Goal: Information Seeking & Learning: Check status

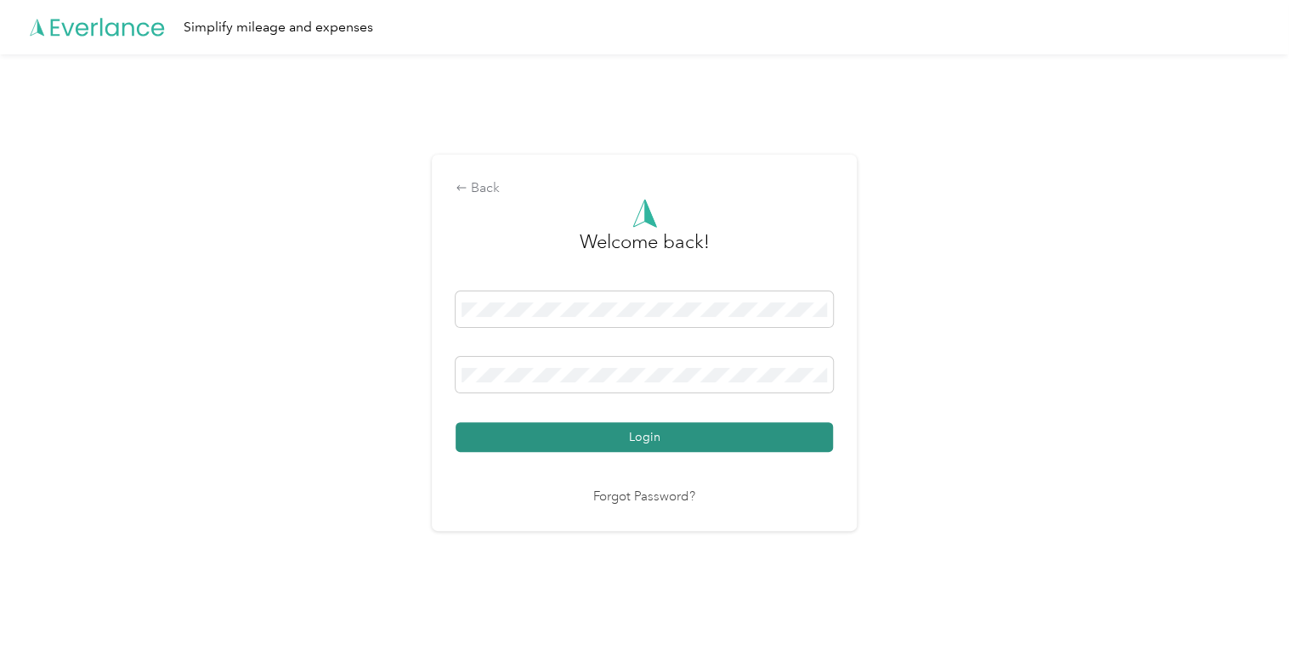
click at [592, 431] on button "Login" at bounding box center [644, 437] width 377 height 30
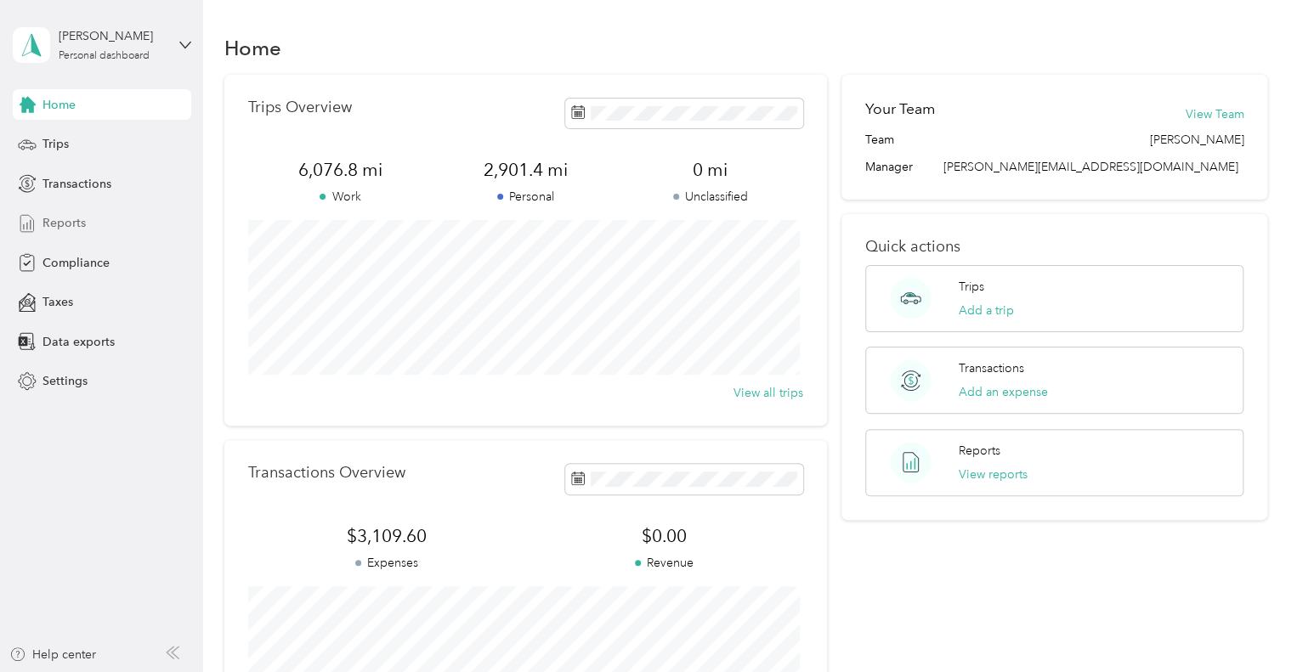
click at [69, 226] on span "Reports" at bounding box center [63, 223] width 43 height 18
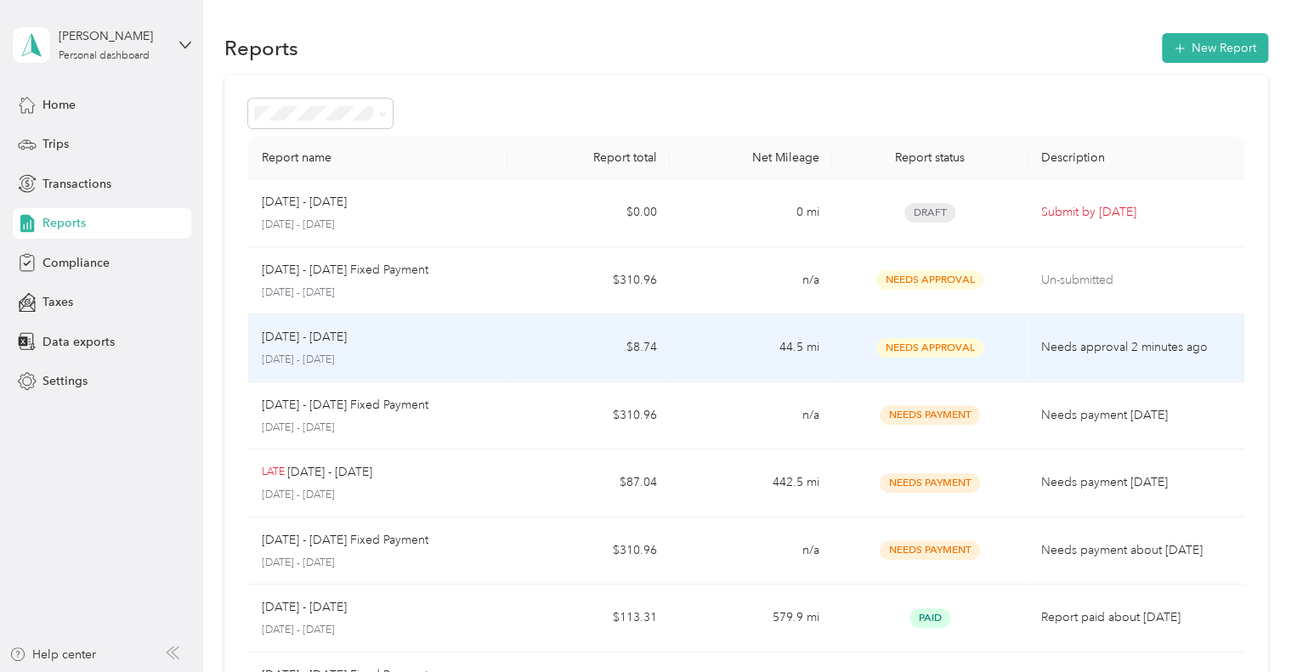
click at [396, 339] on div "[DATE] - [DATE]" at bounding box center [378, 337] width 233 height 19
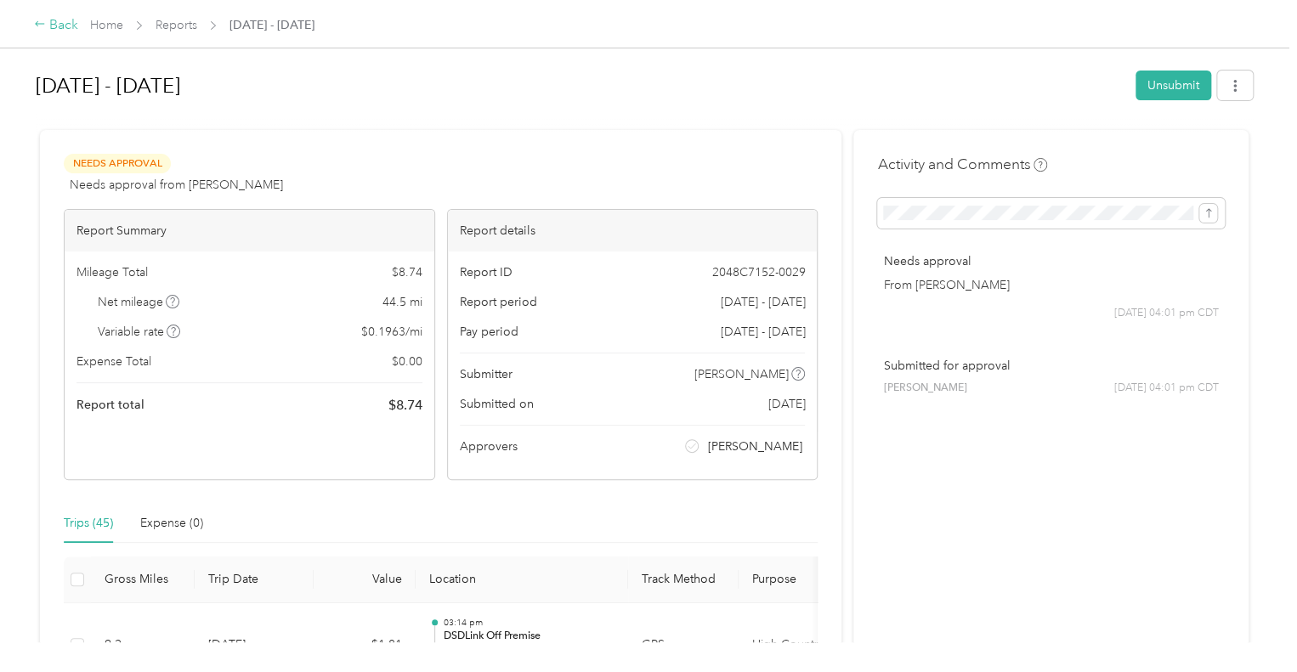
click at [42, 33] on div "Back" at bounding box center [56, 25] width 44 height 20
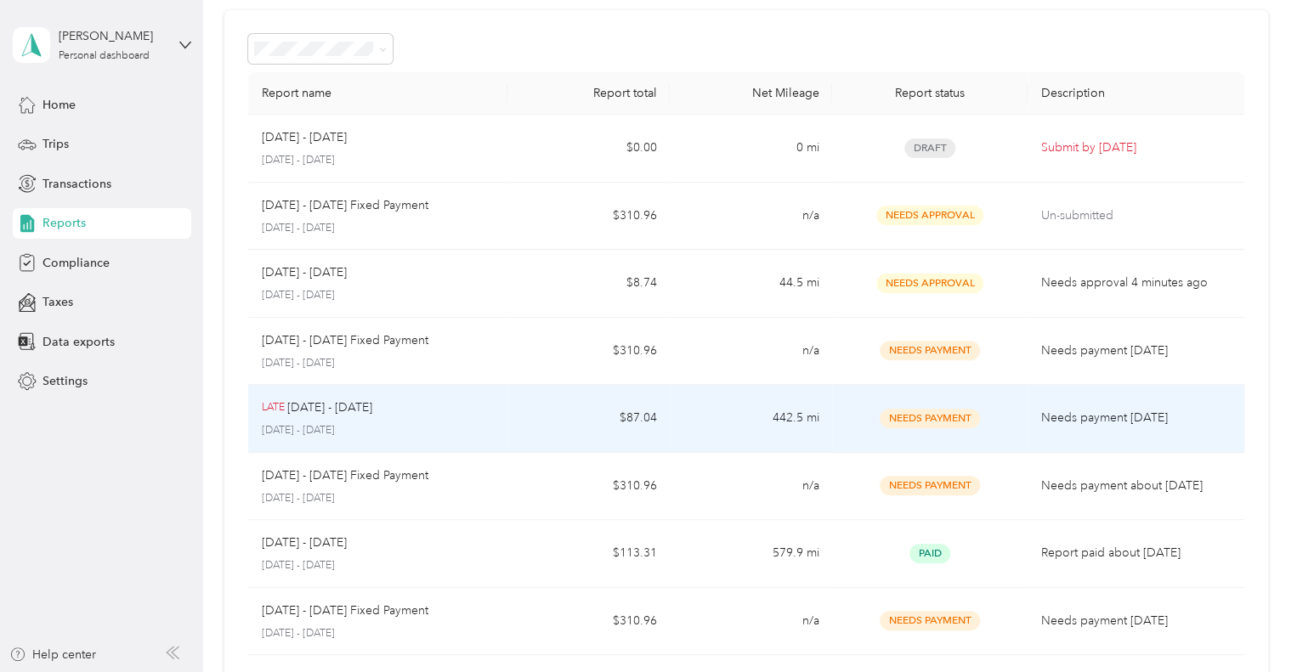
scroll to position [170, 0]
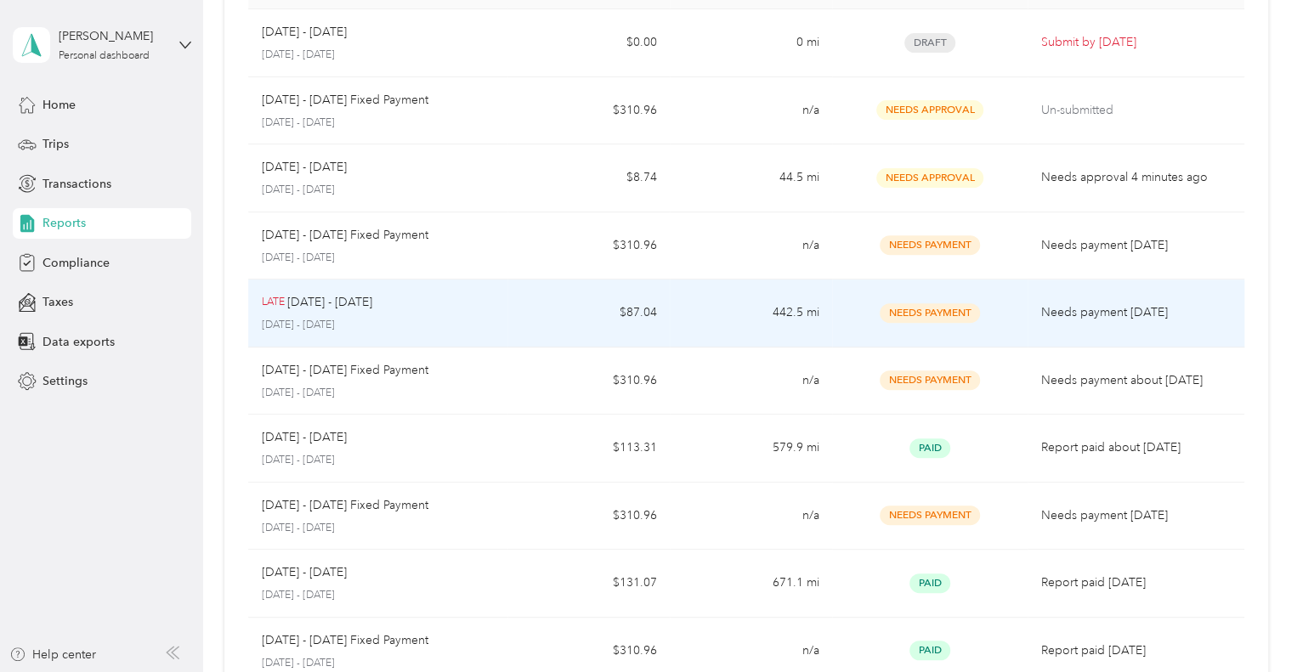
click at [376, 309] on div "LATE [DATE] - [DATE]" at bounding box center [378, 302] width 233 height 19
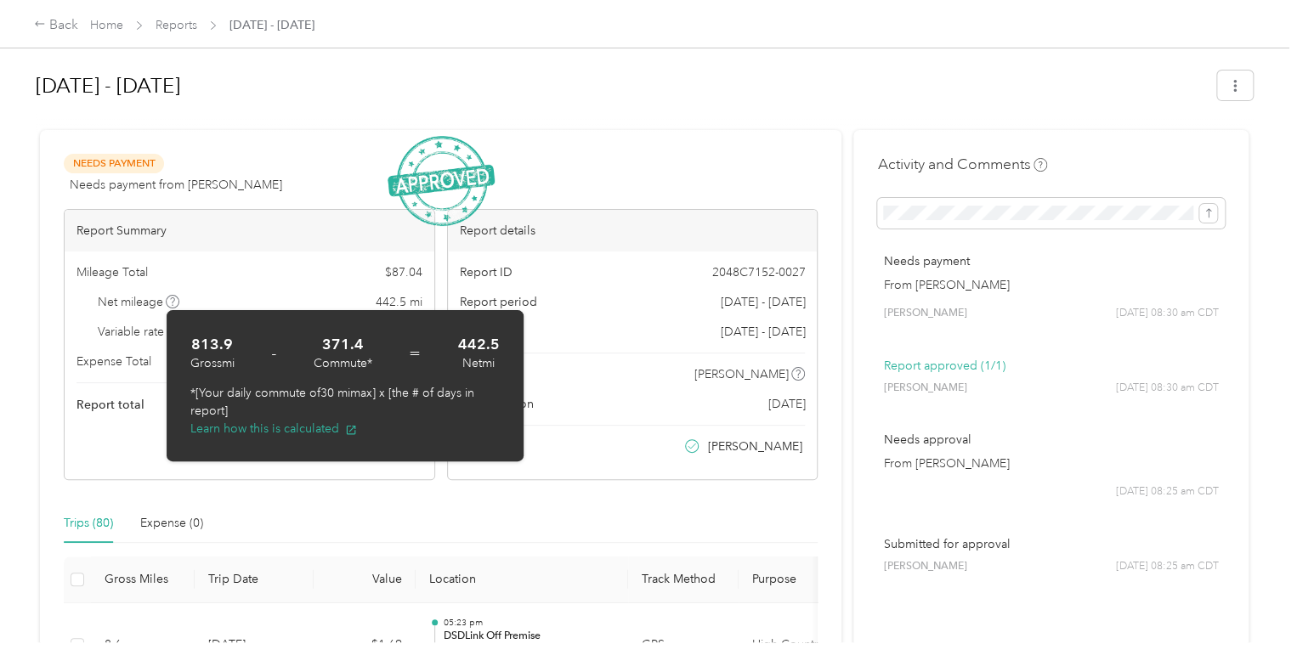
click at [171, 303] on icon at bounding box center [172, 301] width 8 height 8
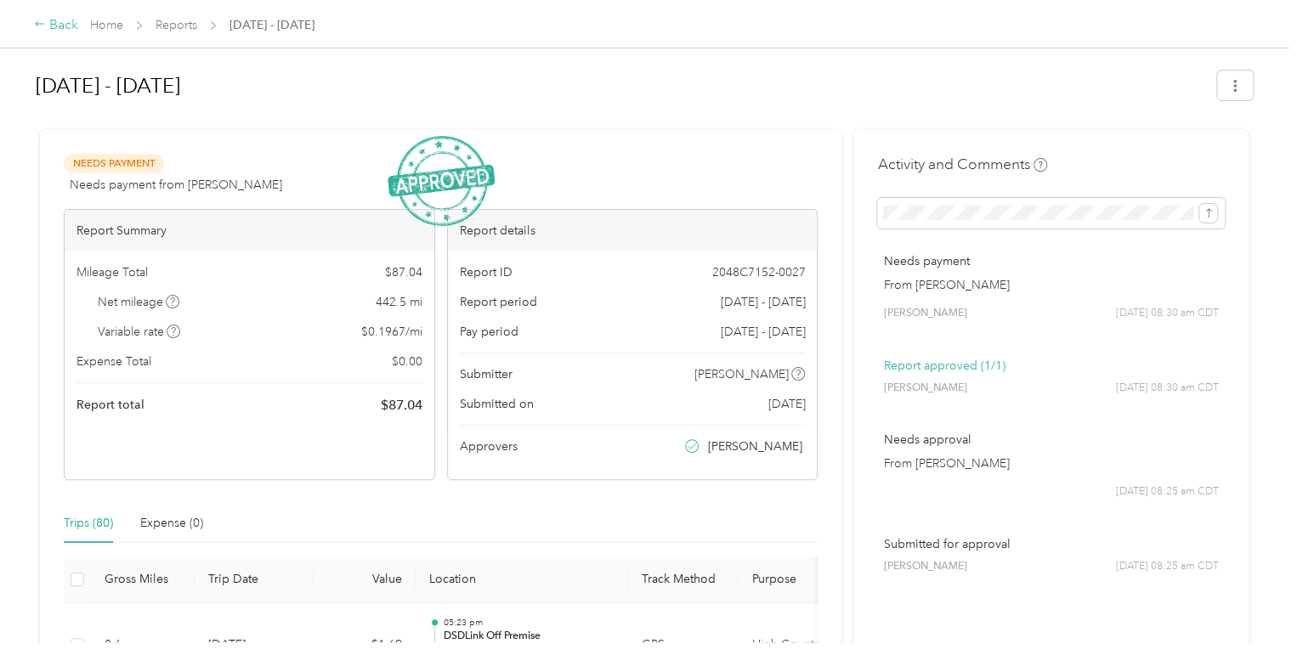
click at [39, 25] on icon at bounding box center [39, 23] width 9 height 5
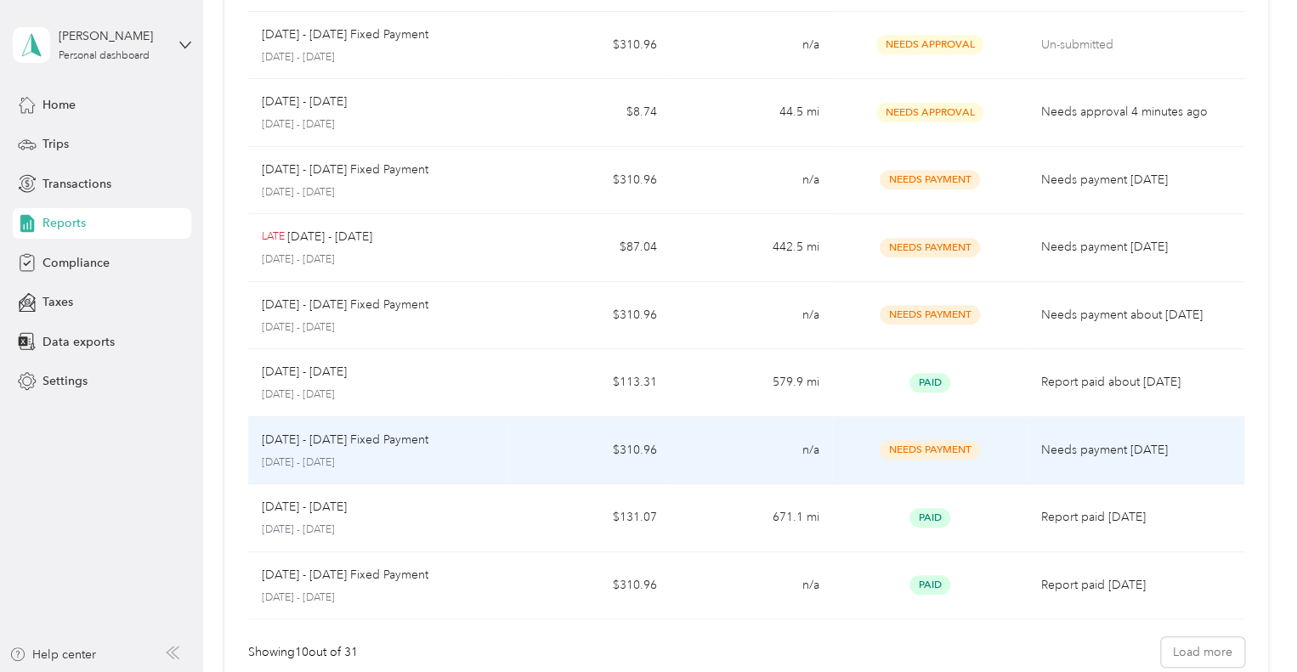
scroll to position [340, 0]
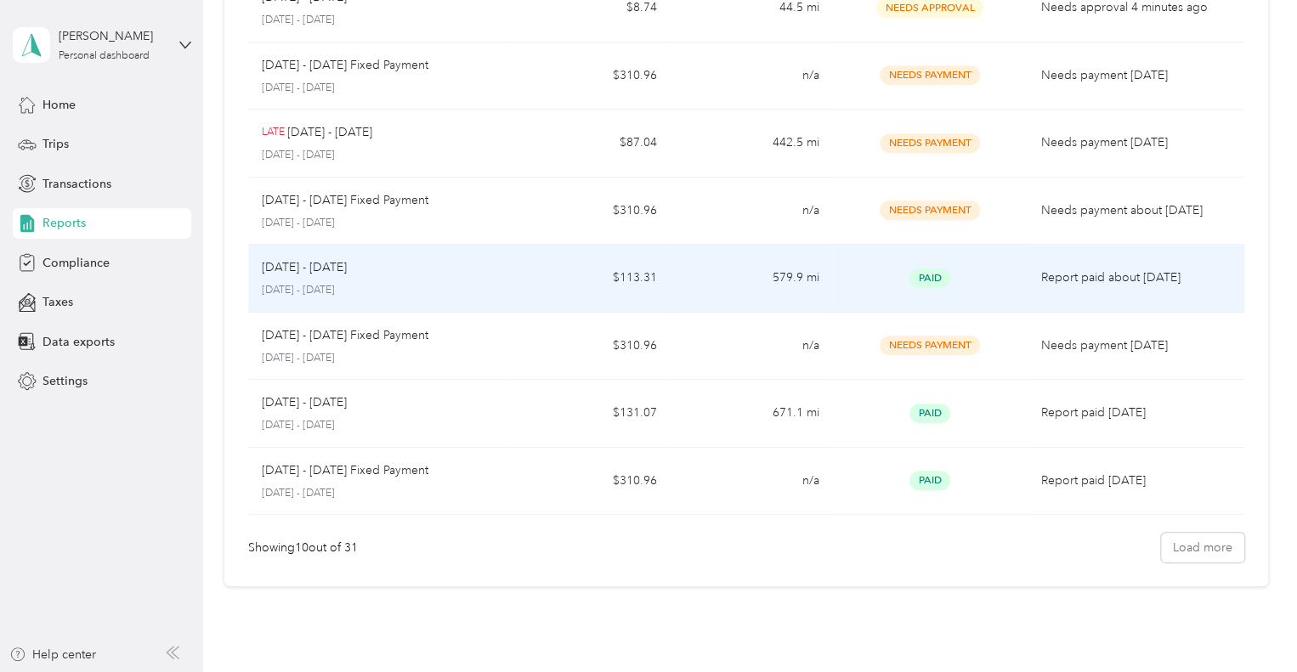
click at [416, 285] on p "[DATE] - [DATE]" at bounding box center [378, 290] width 233 height 15
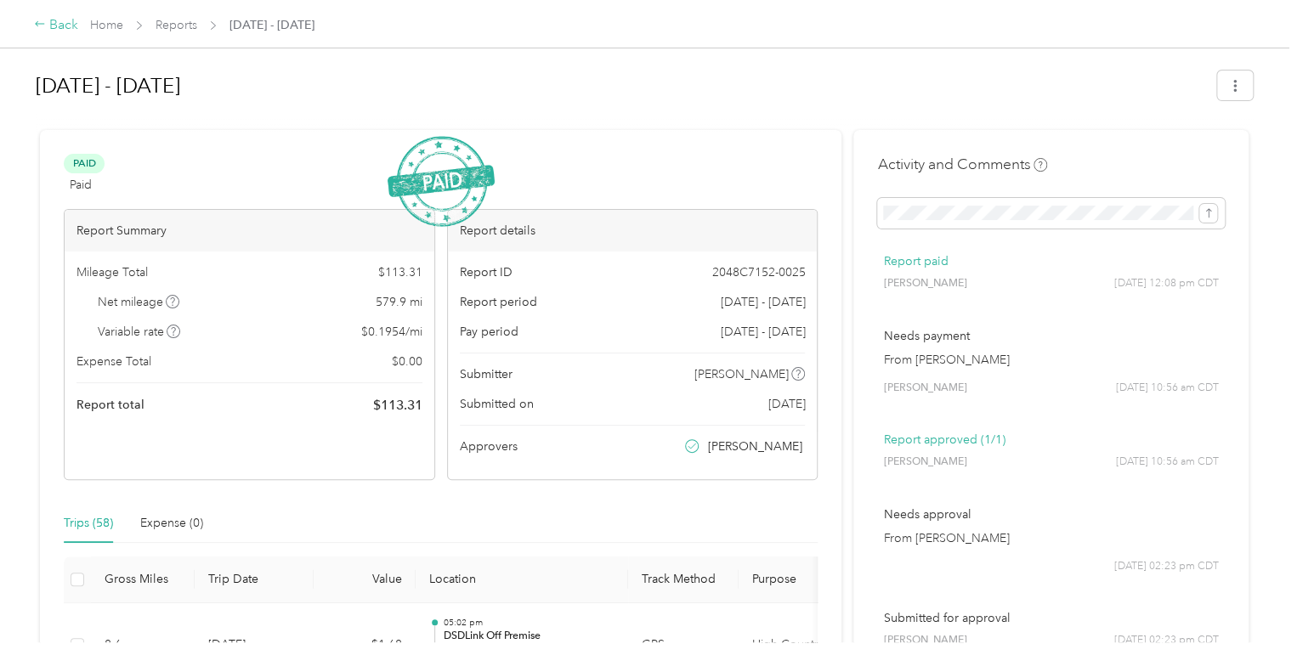
click at [37, 22] on icon at bounding box center [40, 24] width 12 height 12
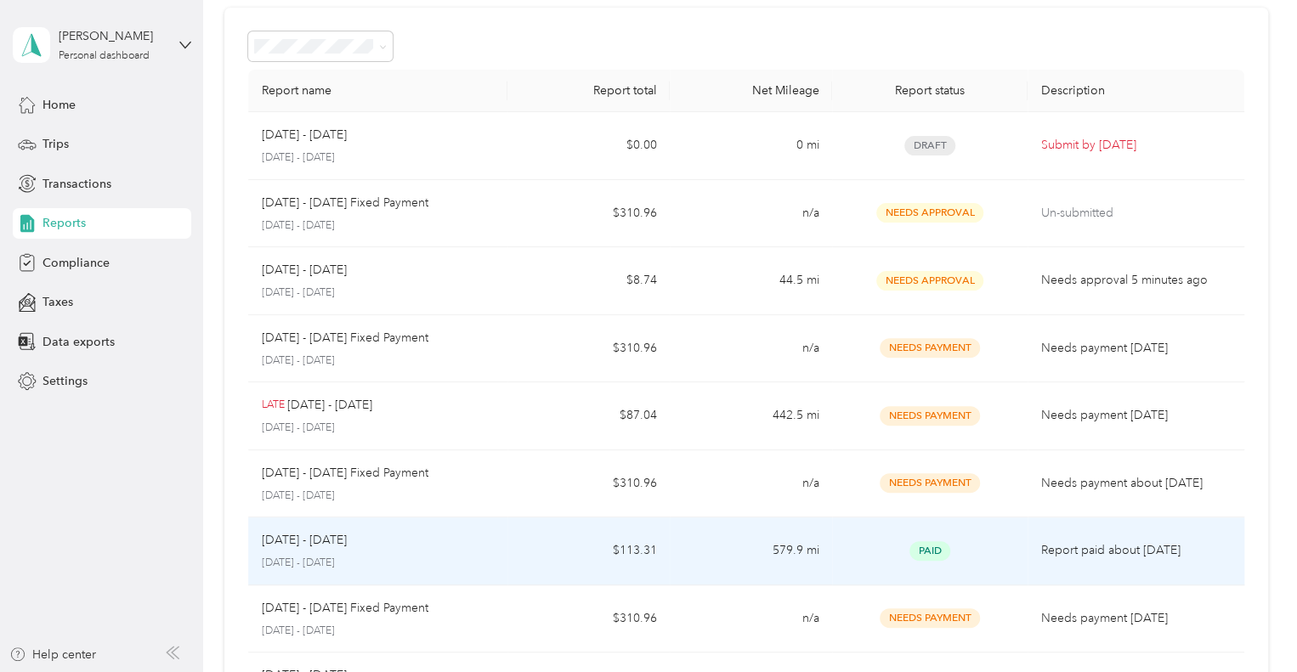
scroll to position [425, 0]
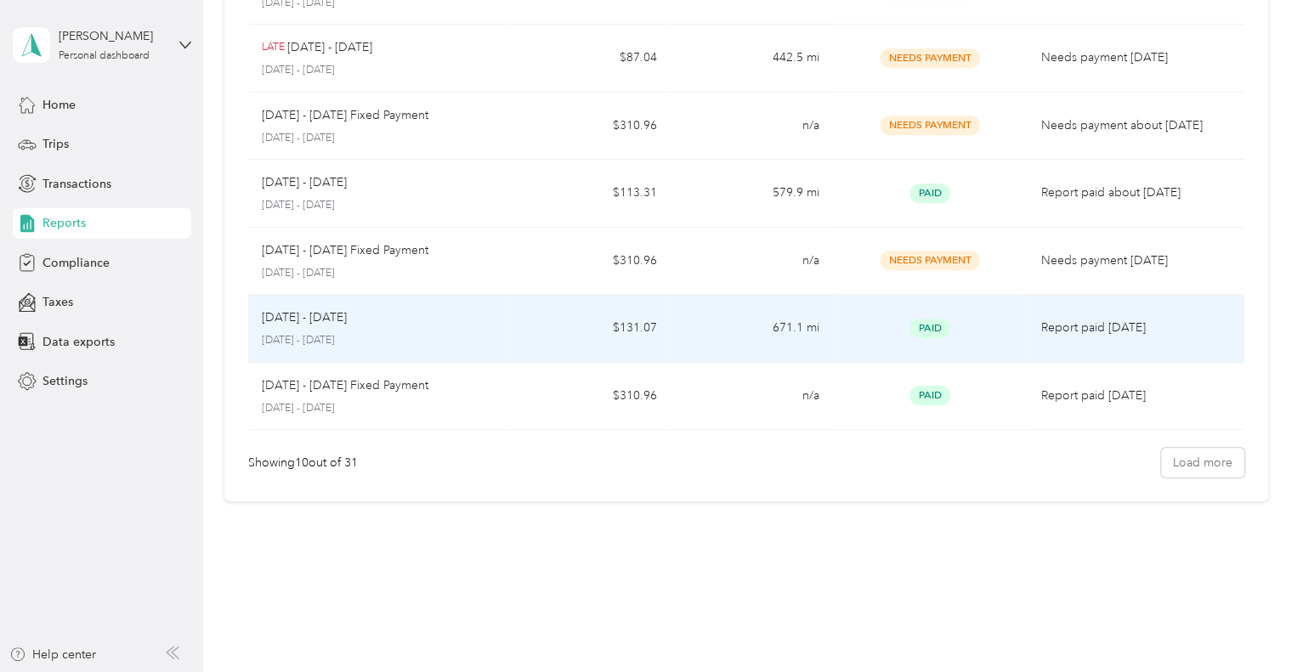
click at [381, 329] on div "[DATE] - [DATE] [DATE] - [DATE]" at bounding box center [378, 329] width 233 height 40
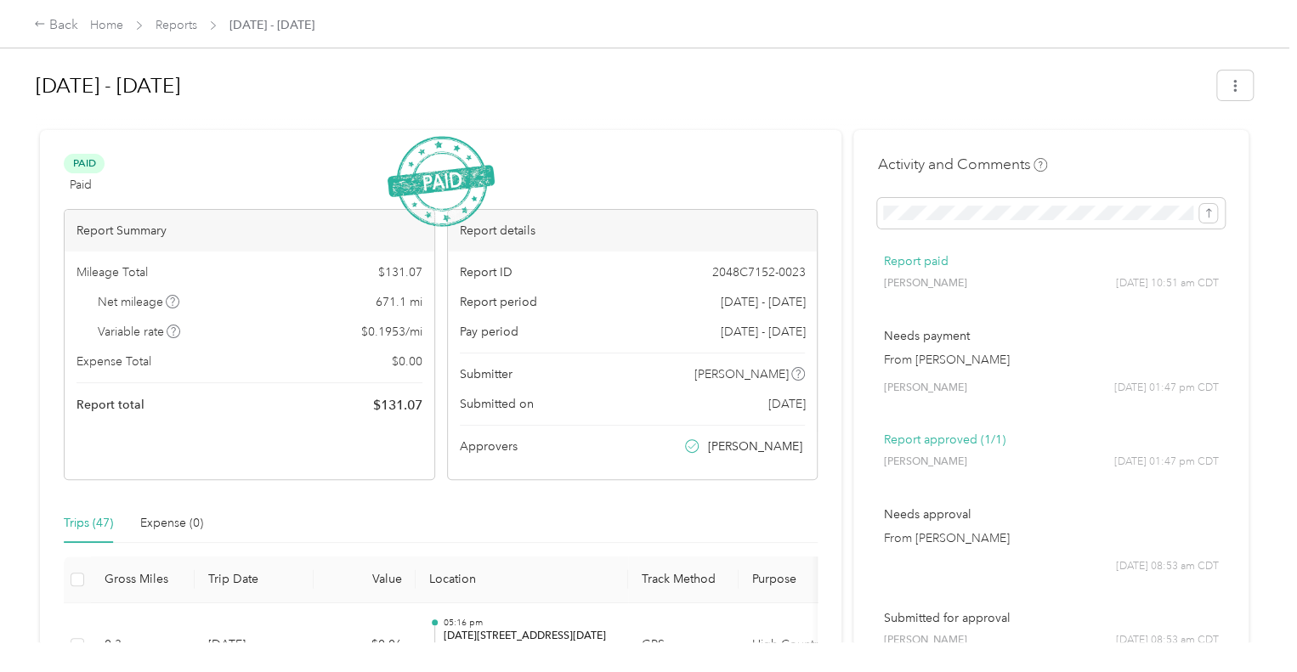
click at [33, 23] on div "Back Home Reports [DATE] - [DATE]" at bounding box center [648, 24] width 1297 height 48
click at [38, 27] on icon at bounding box center [40, 24] width 12 height 12
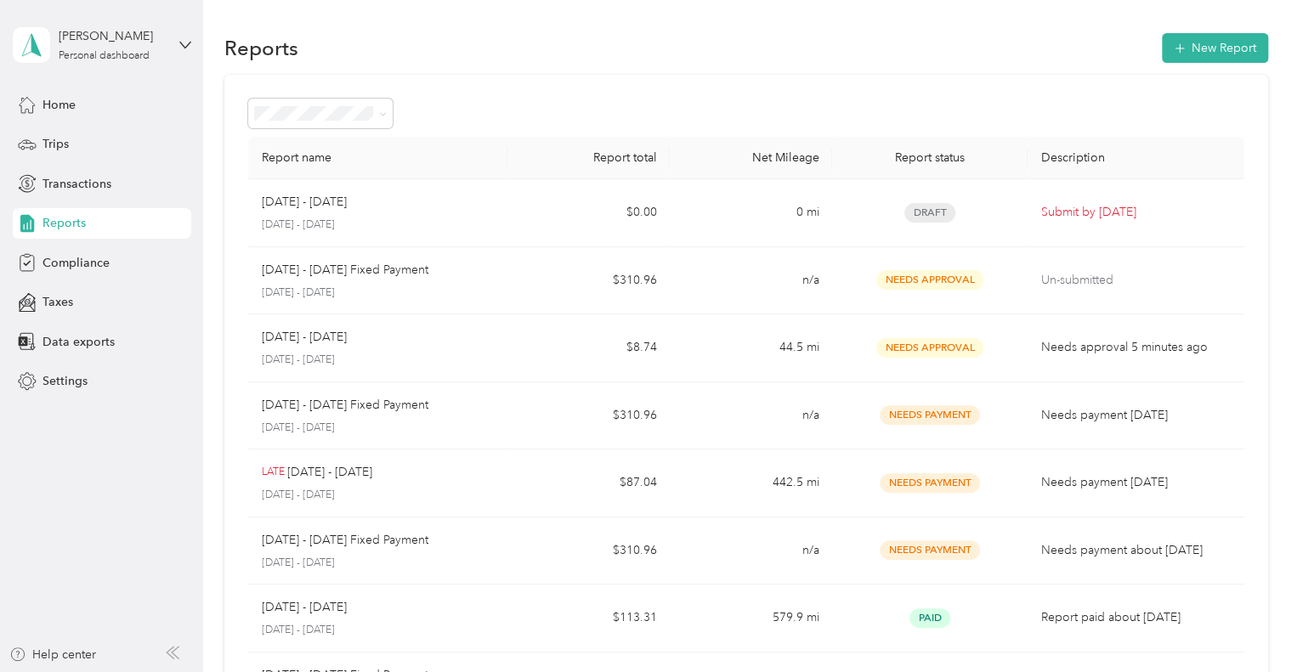
click at [665, 101] on div at bounding box center [746, 114] width 996 height 30
click at [786, 33] on div "Reports New Report" at bounding box center [746, 48] width 1044 height 36
click at [734, 83] on div "Report name Report total Net Mileage Report status Description [DATE] - [DATE] …" at bounding box center [746, 501] width 1044 height 852
click at [40, 145] on div "Trips" at bounding box center [102, 144] width 178 height 31
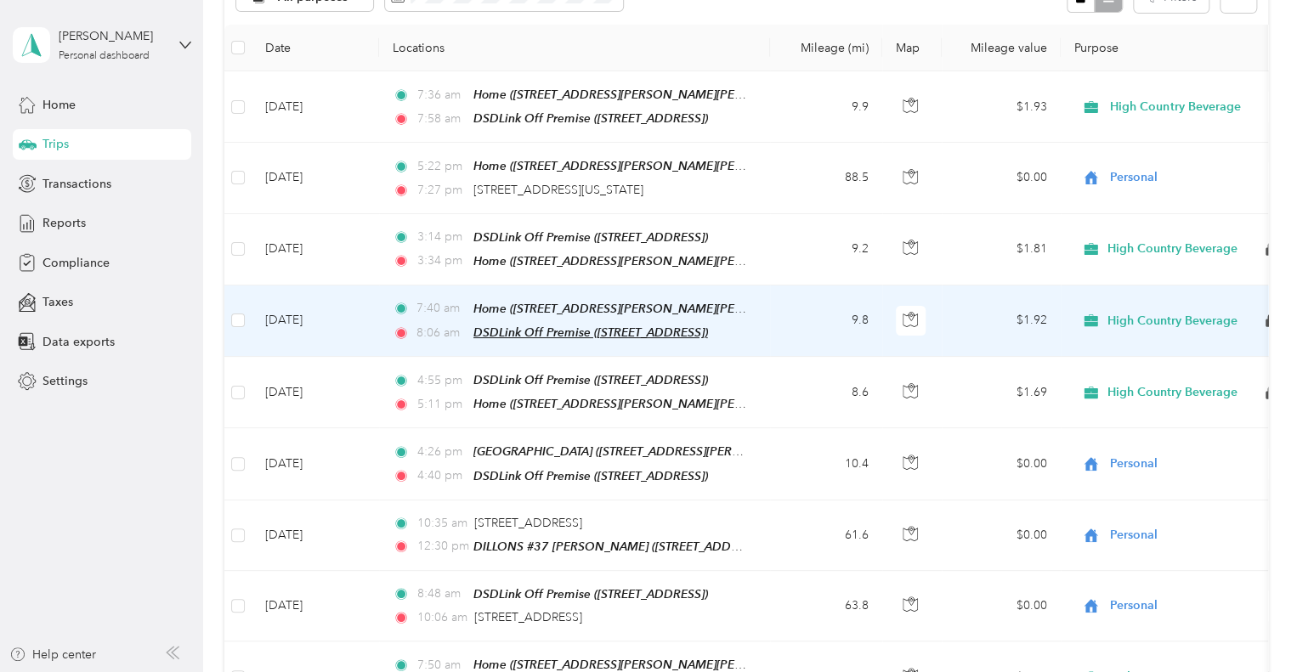
scroll to position [255, 0]
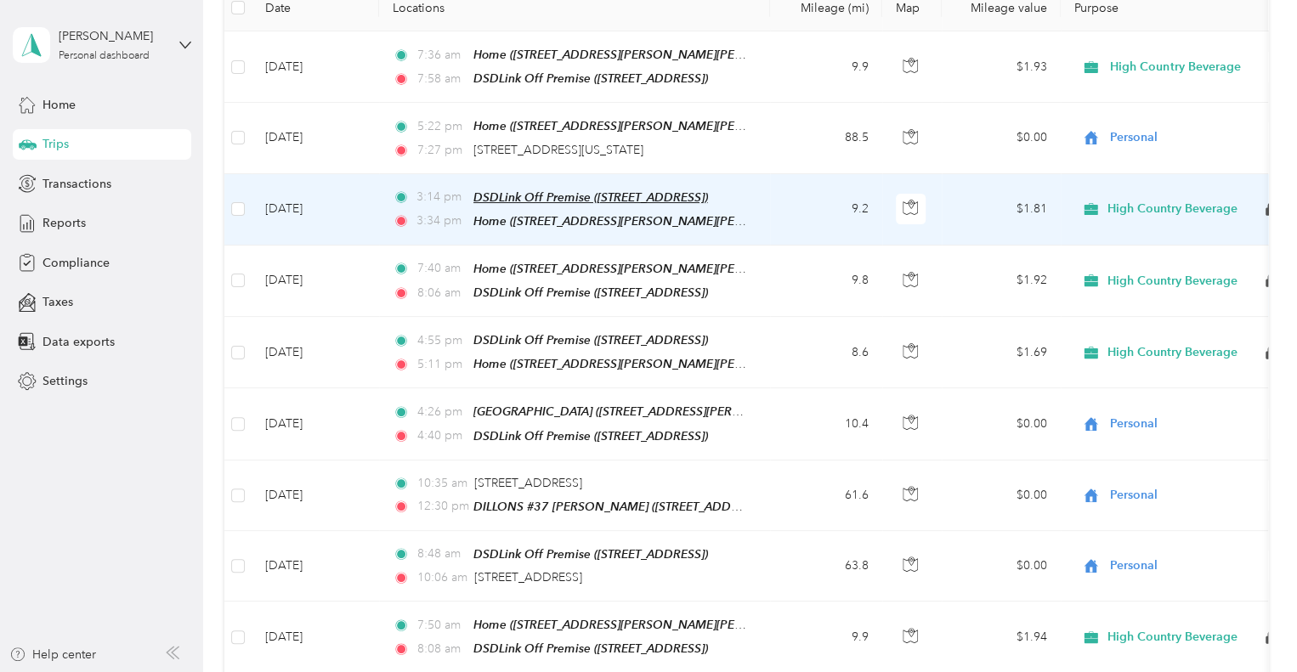
click at [673, 196] on span "DSDLink Off Premise ([STREET_ADDRESS])" at bounding box center [590, 197] width 235 height 14
click at [789, 206] on td "9.2" at bounding box center [826, 209] width 112 height 71
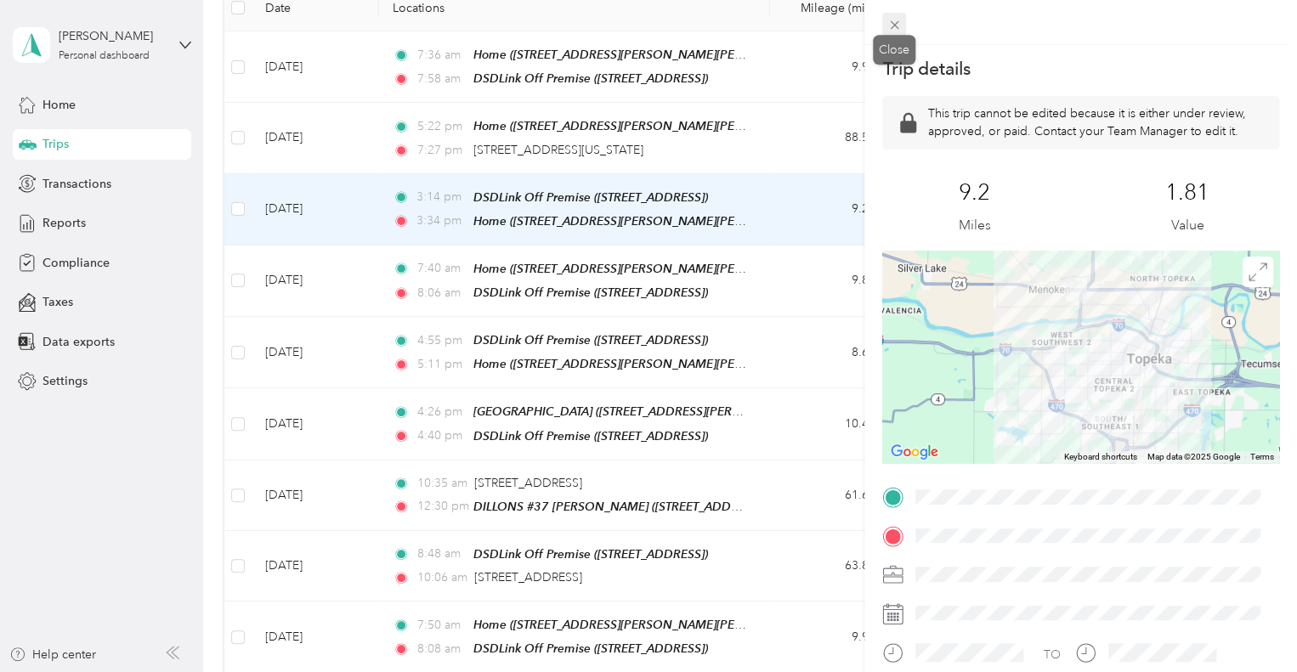
click at [885, 30] on span at bounding box center [894, 25] width 24 height 24
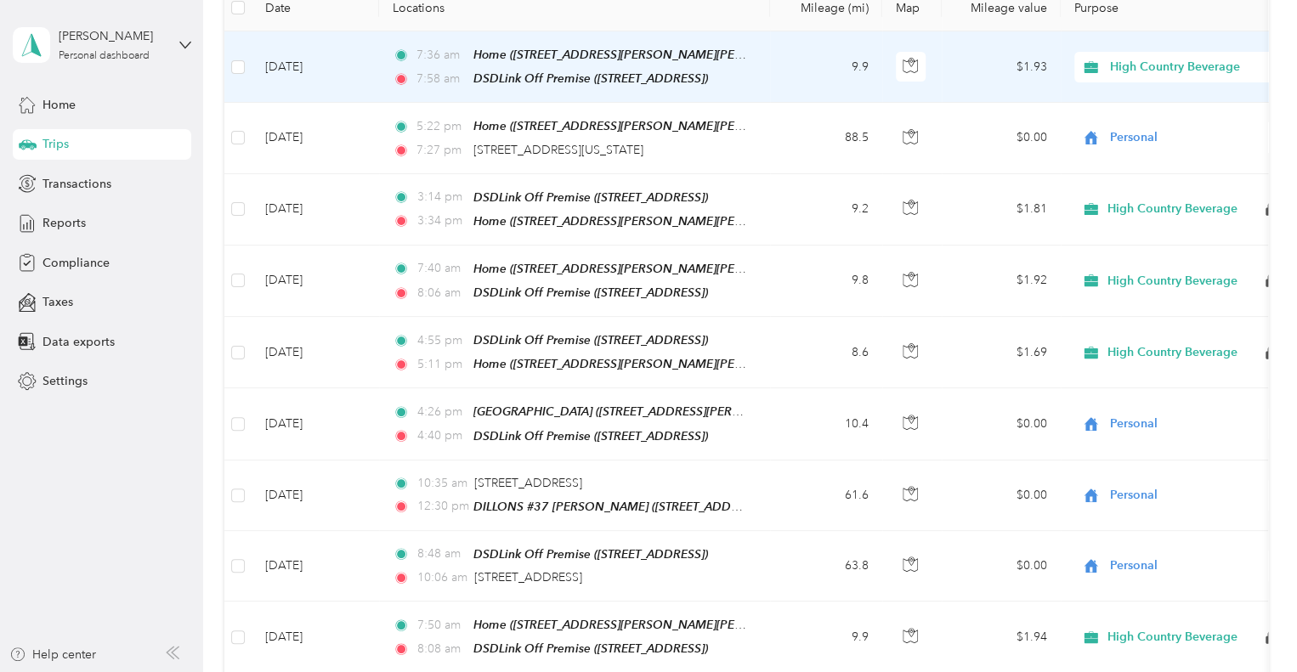
click at [815, 65] on td "9.9" at bounding box center [826, 66] width 112 height 71
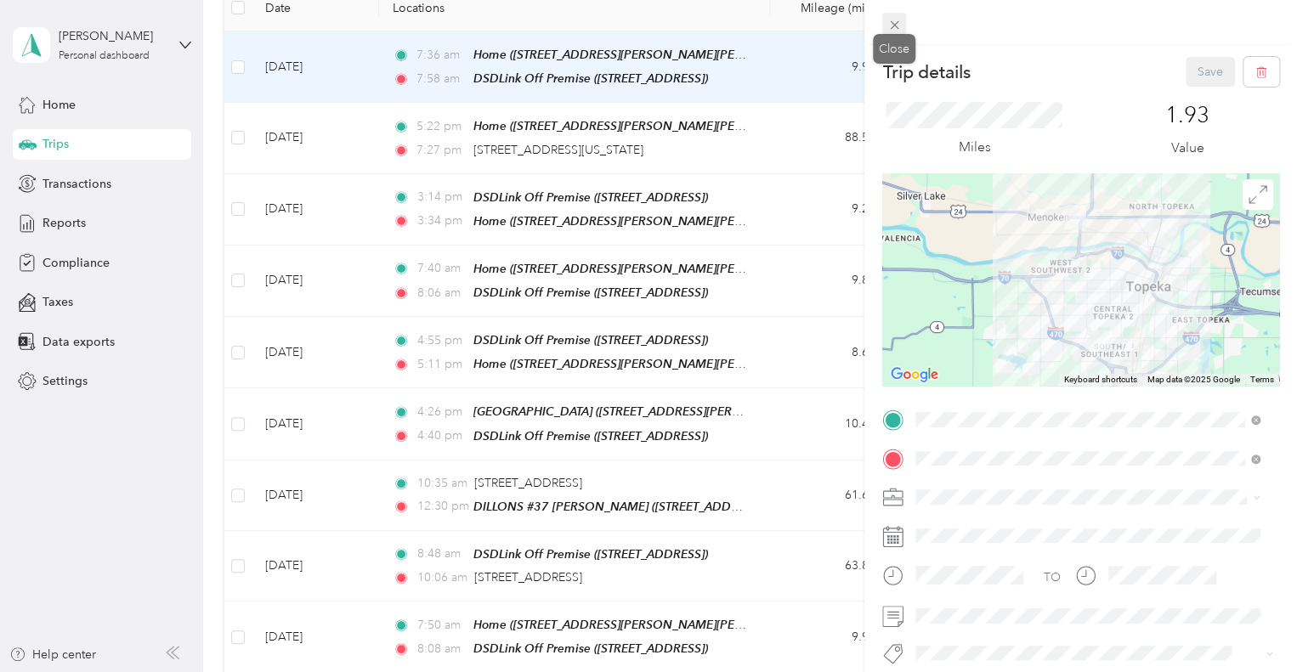
click at [891, 31] on icon at bounding box center [894, 25] width 14 height 14
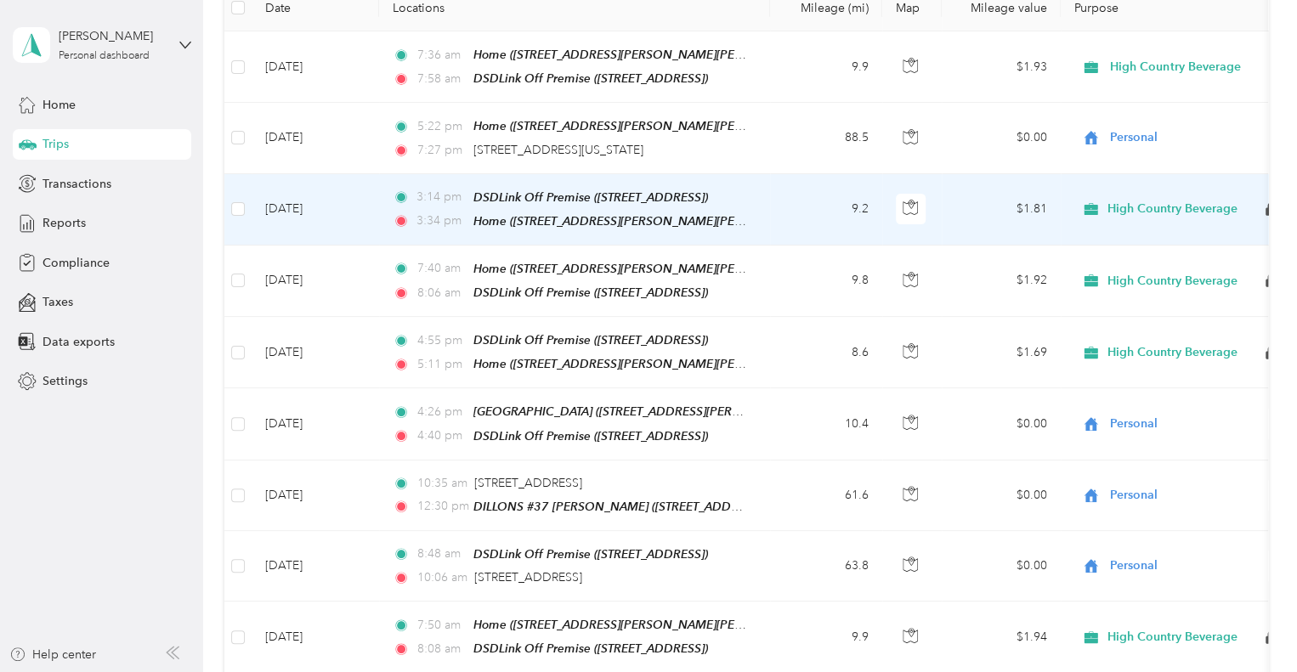
click at [798, 195] on td "9.2" at bounding box center [826, 209] width 112 height 71
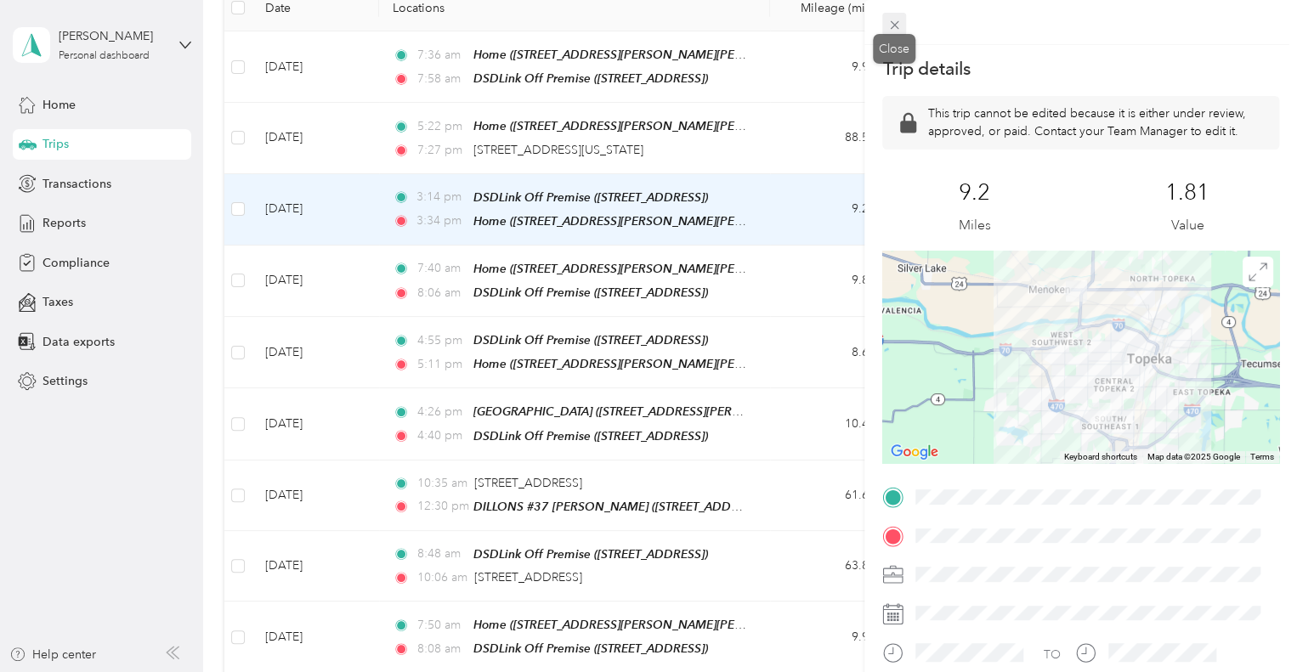
click at [890, 26] on icon at bounding box center [894, 25] width 14 height 14
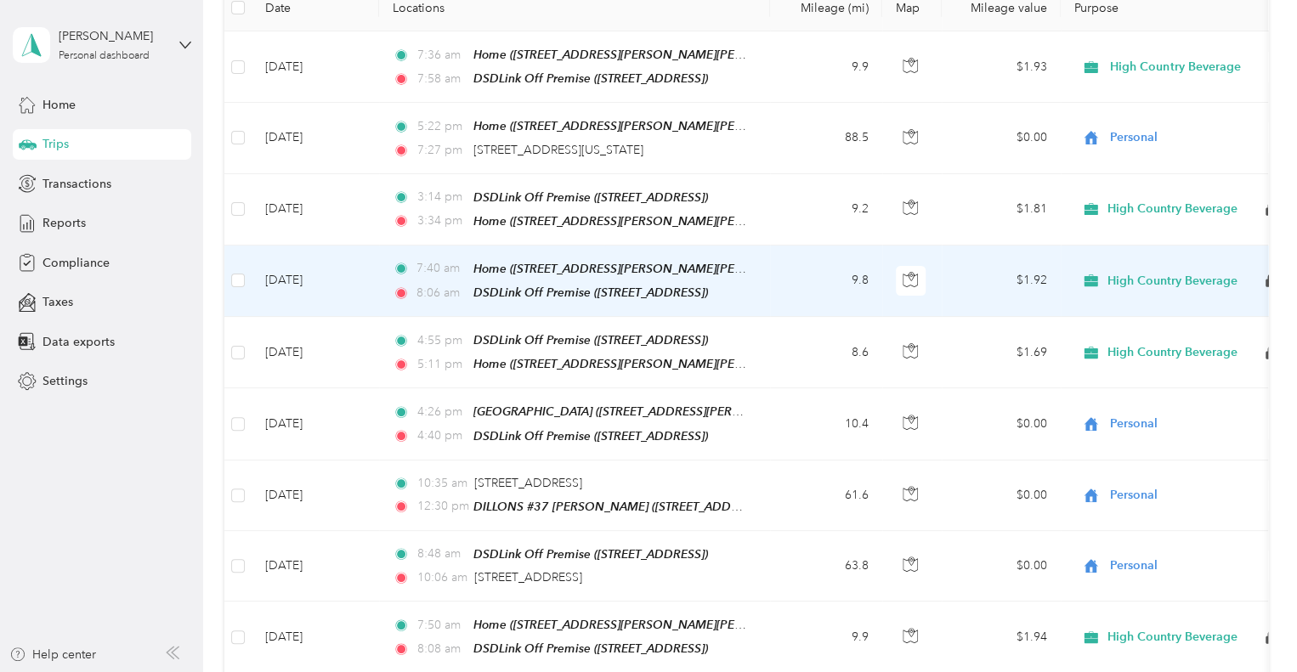
click at [795, 273] on td "9.8" at bounding box center [826, 281] width 112 height 71
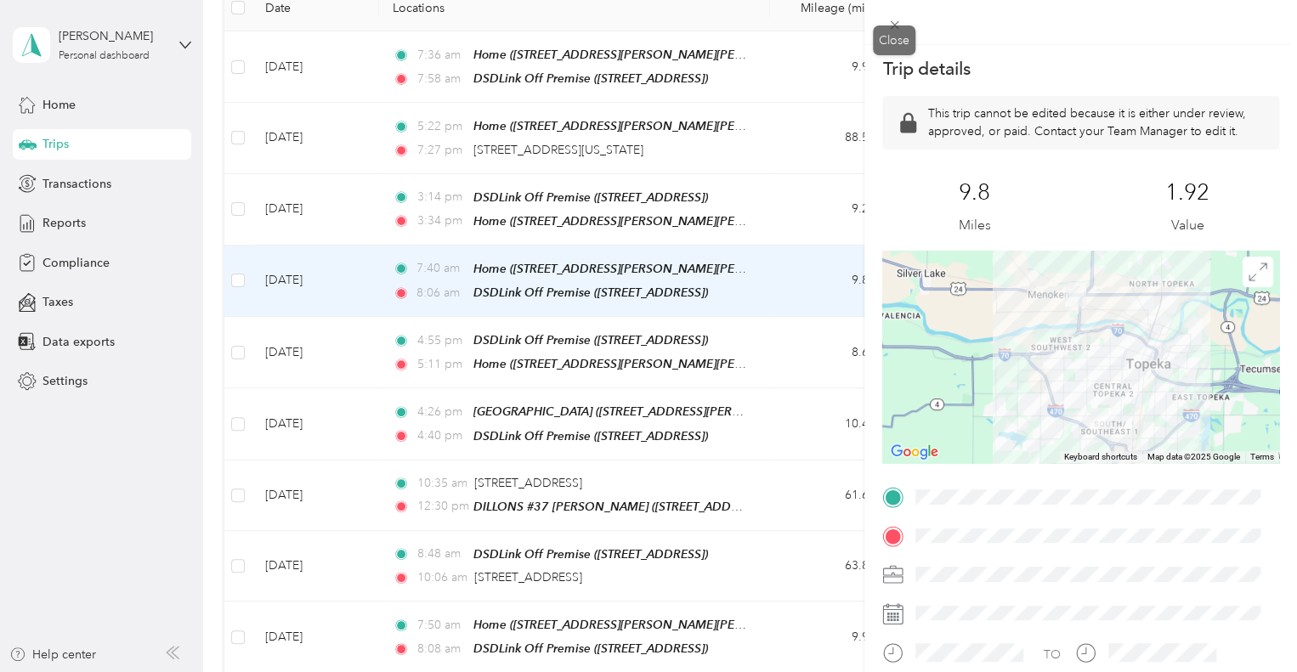
click at [894, 31] on icon at bounding box center [894, 25] width 14 height 14
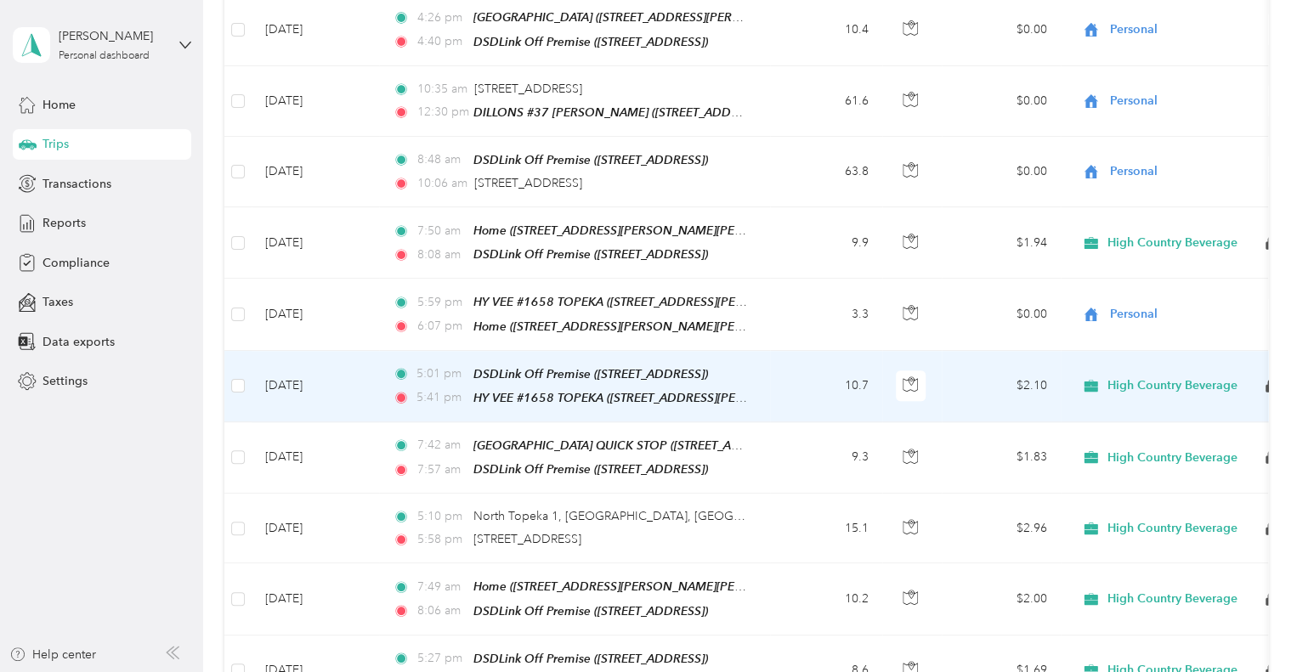
scroll to position [680, 0]
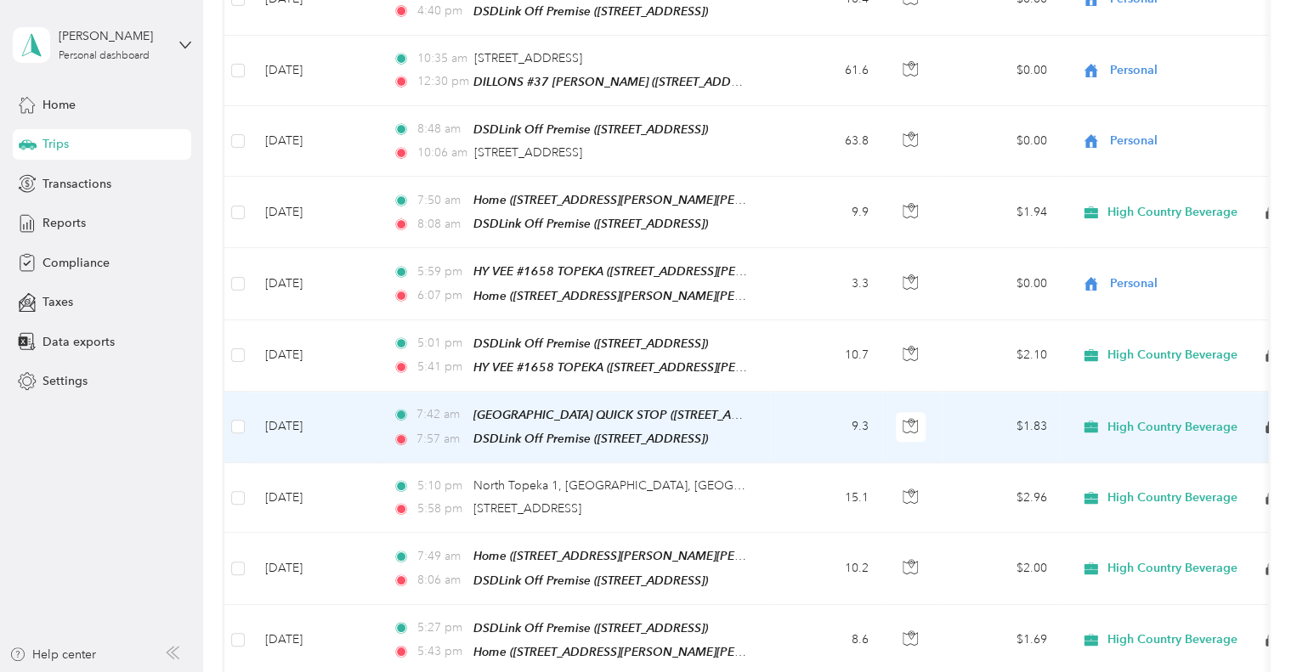
click at [811, 407] on td "9.3" at bounding box center [826, 427] width 112 height 71
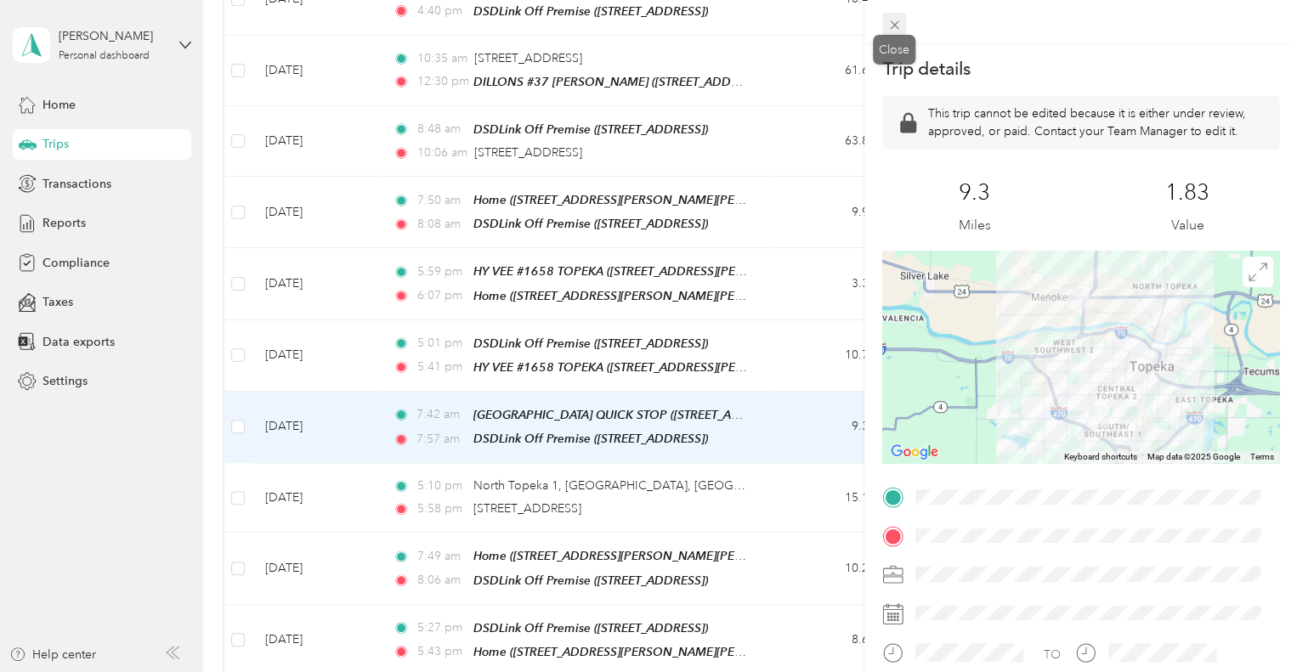
click at [891, 20] on icon at bounding box center [894, 25] width 14 height 14
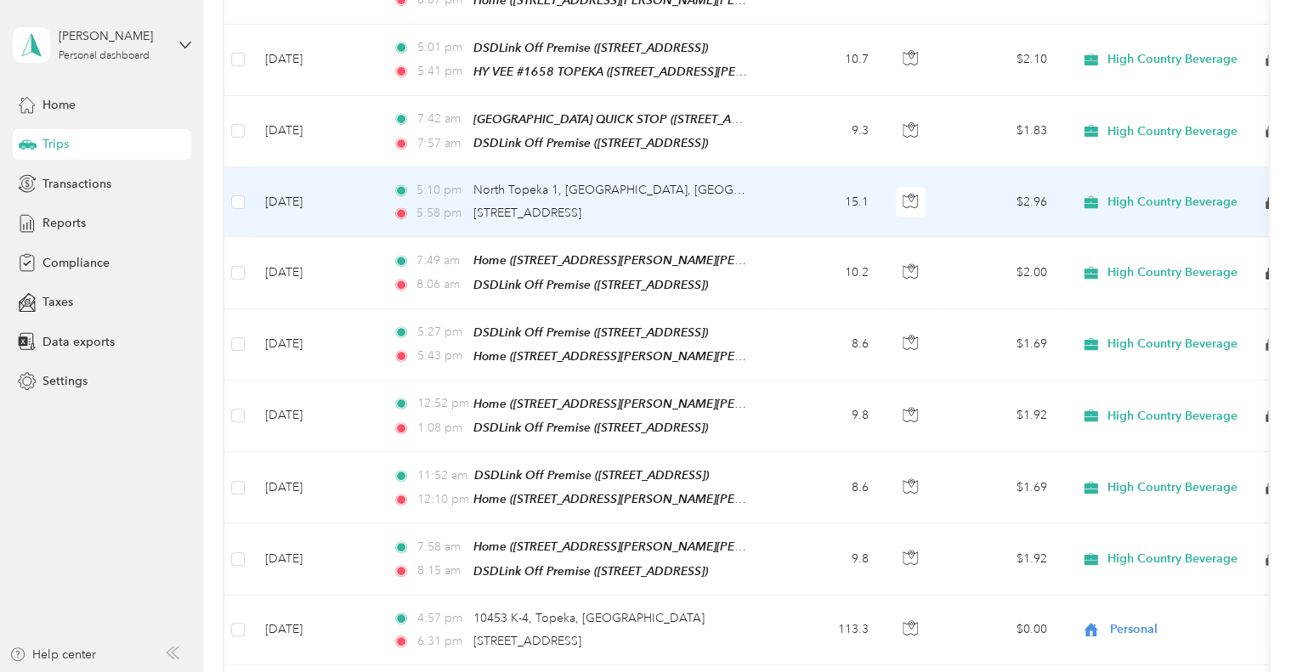
scroll to position [1020, 0]
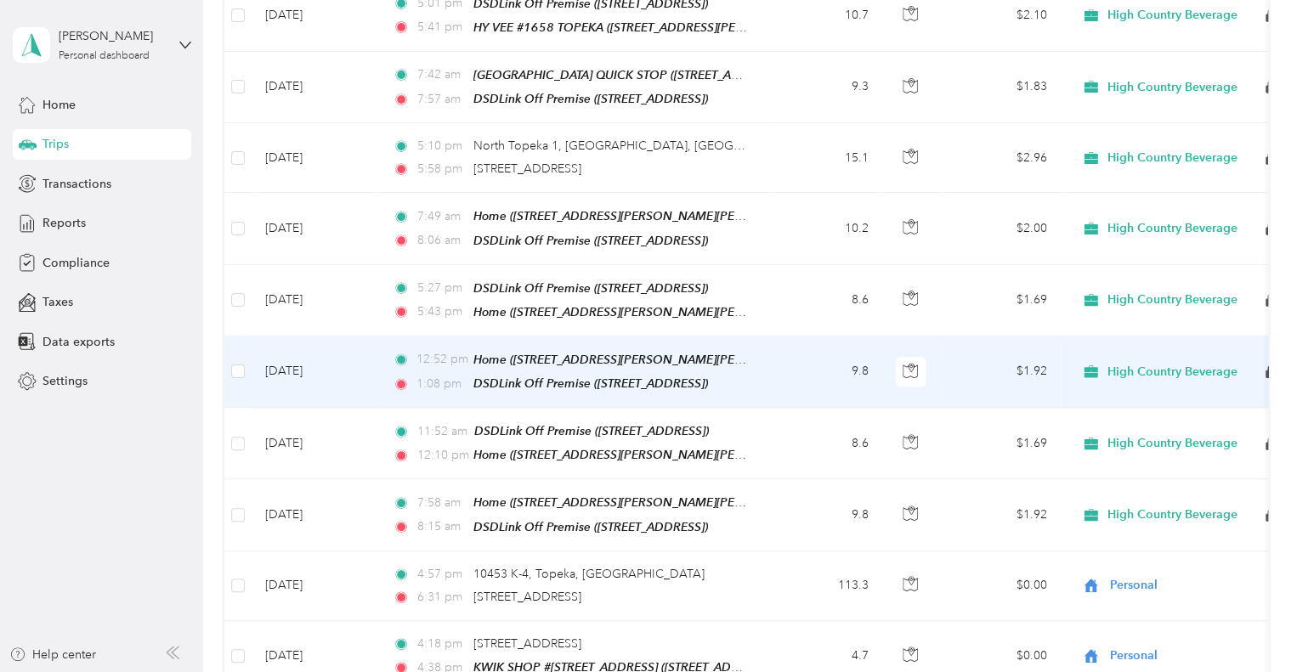
click at [799, 346] on td "9.8" at bounding box center [826, 372] width 112 height 71
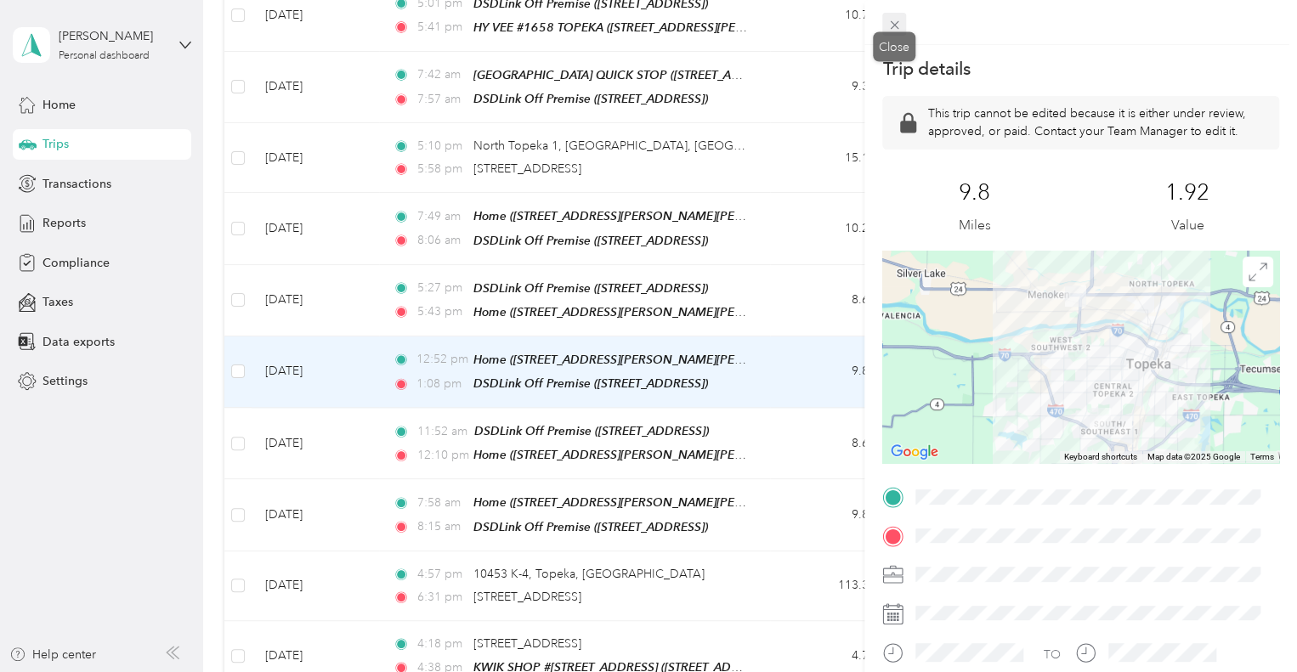
click at [893, 25] on icon at bounding box center [894, 25] width 8 height 8
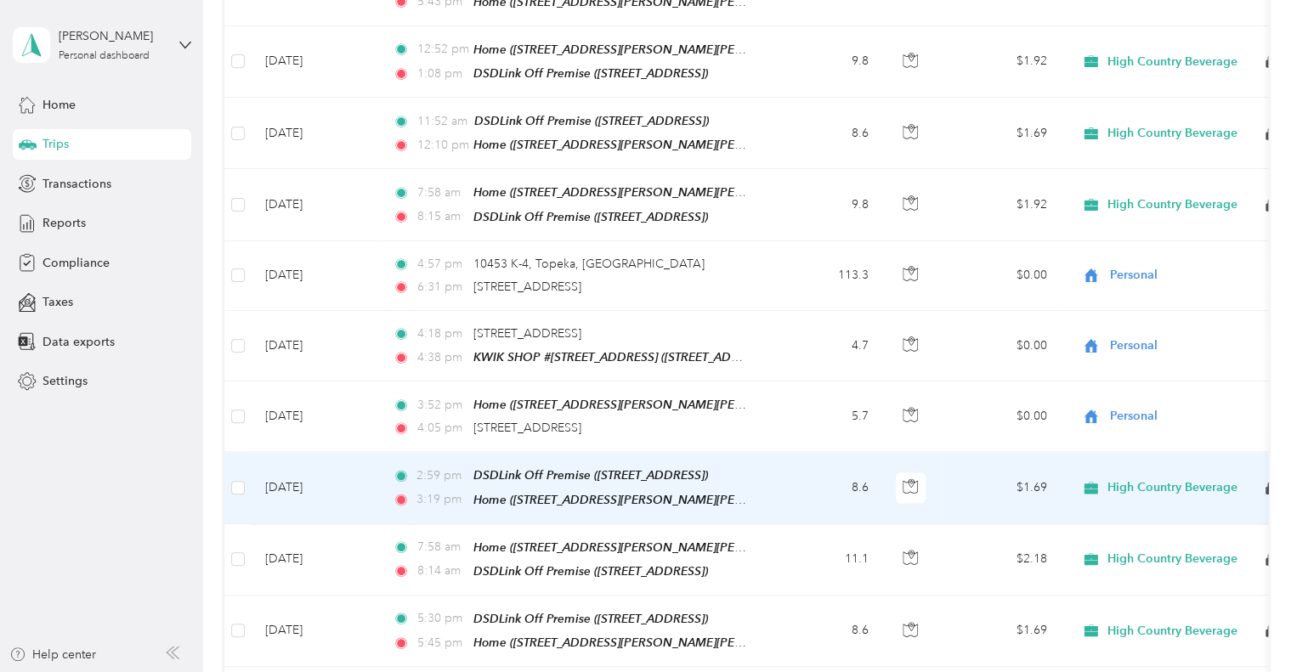
scroll to position [1360, 0]
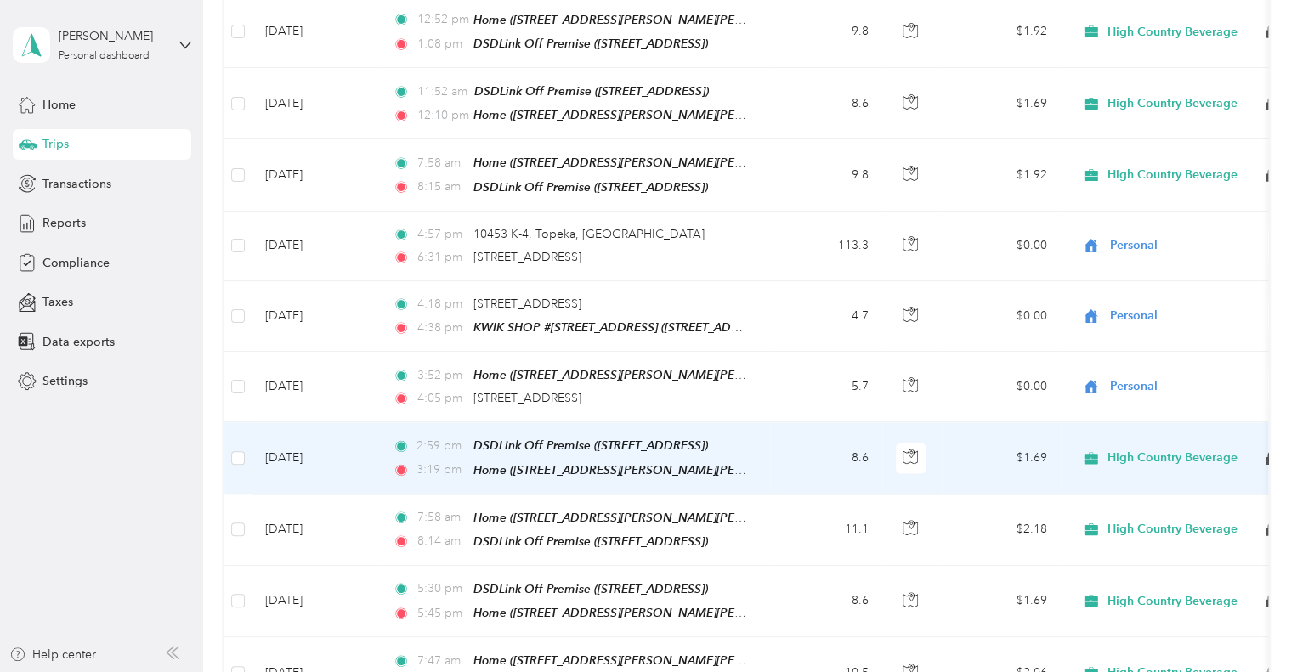
click at [801, 432] on td "8.6" at bounding box center [826, 457] width 112 height 71
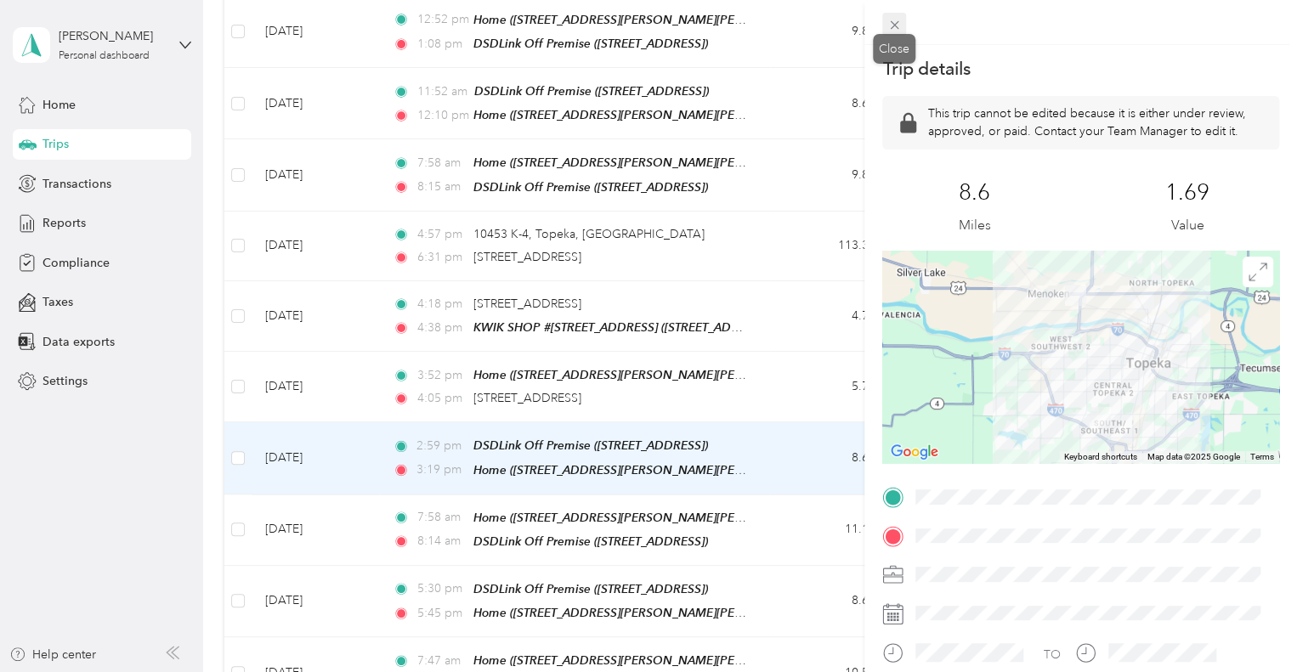
click at [887, 20] on icon at bounding box center [894, 25] width 14 height 14
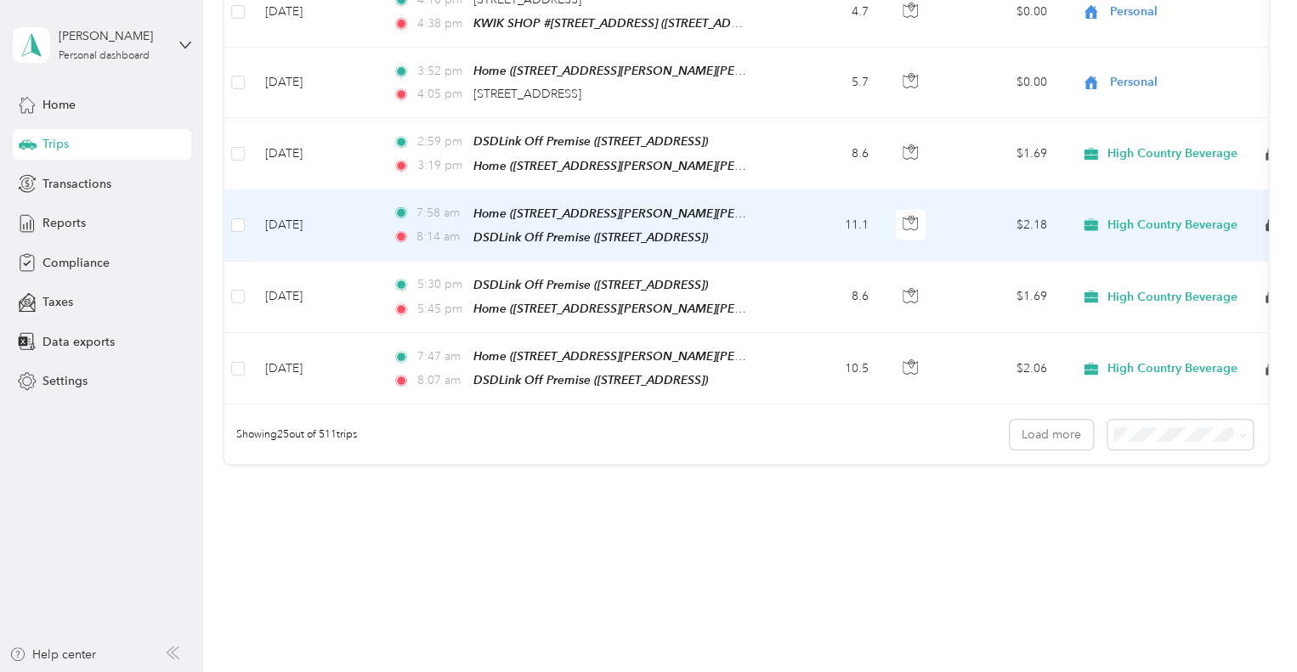
click at [772, 190] on td "11.1" at bounding box center [826, 225] width 112 height 71
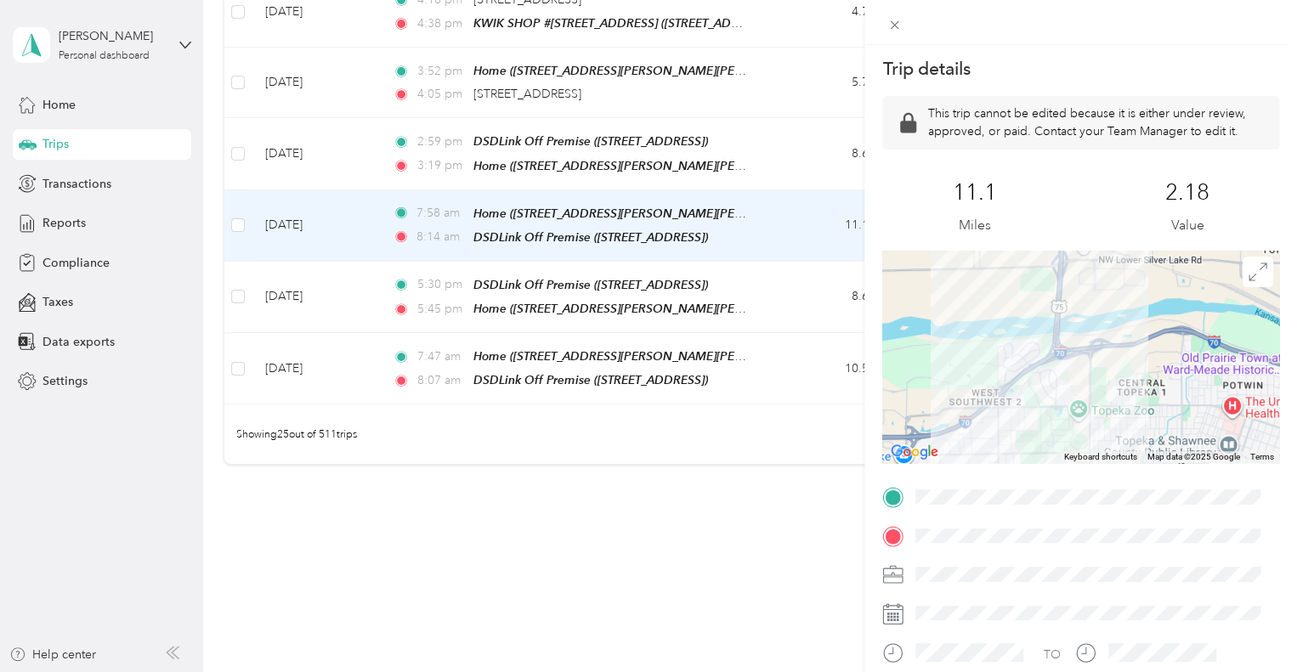
drag, startPoint x: 1101, startPoint y: 334, endPoint x: 1084, endPoint y: 165, distance: 170.1
click at [1071, 165] on div "Trip details This trip cannot be edited because it is either under review, appr…" at bounding box center [1080, 477] width 397 height 841
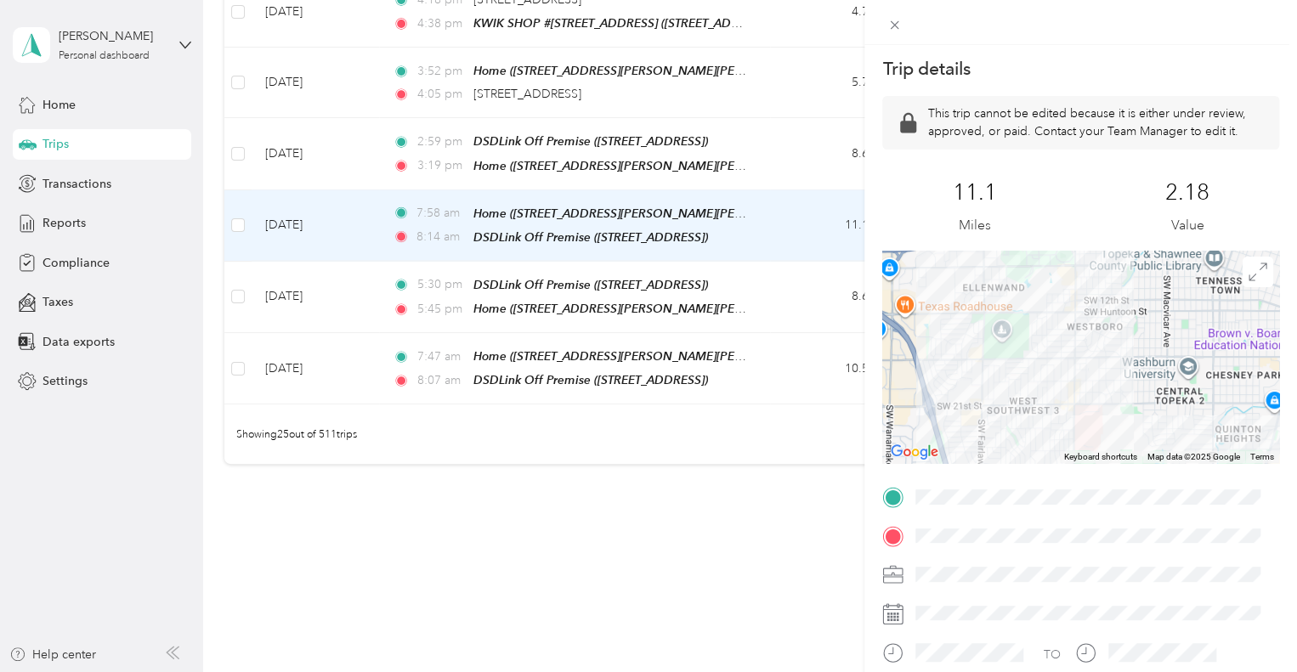
drag, startPoint x: 1101, startPoint y: 336, endPoint x: 1124, endPoint y: 256, distance: 83.1
click at [1122, 253] on div at bounding box center [1080, 357] width 397 height 212
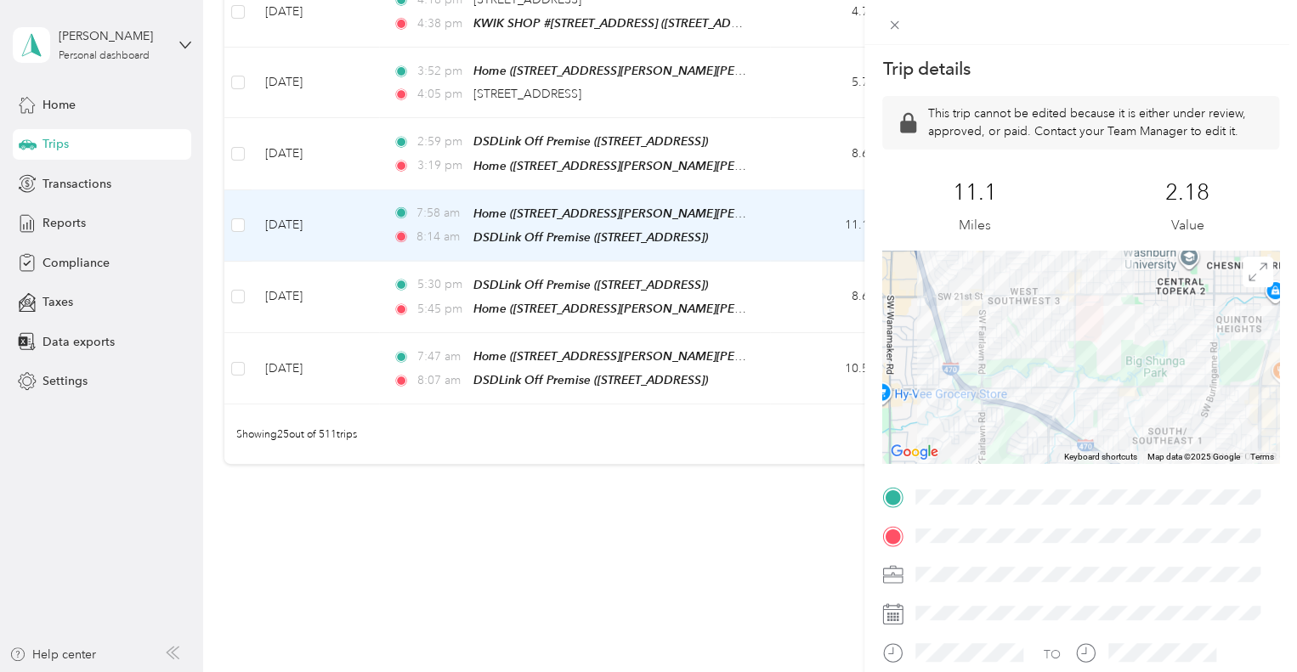
drag, startPoint x: 1118, startPoint y: 348, endPoint x: 1091, endPoint y: 331, distance: 32.1
click at [1091, 331] on div at bounding box center [1080, 357] width 397 height 212
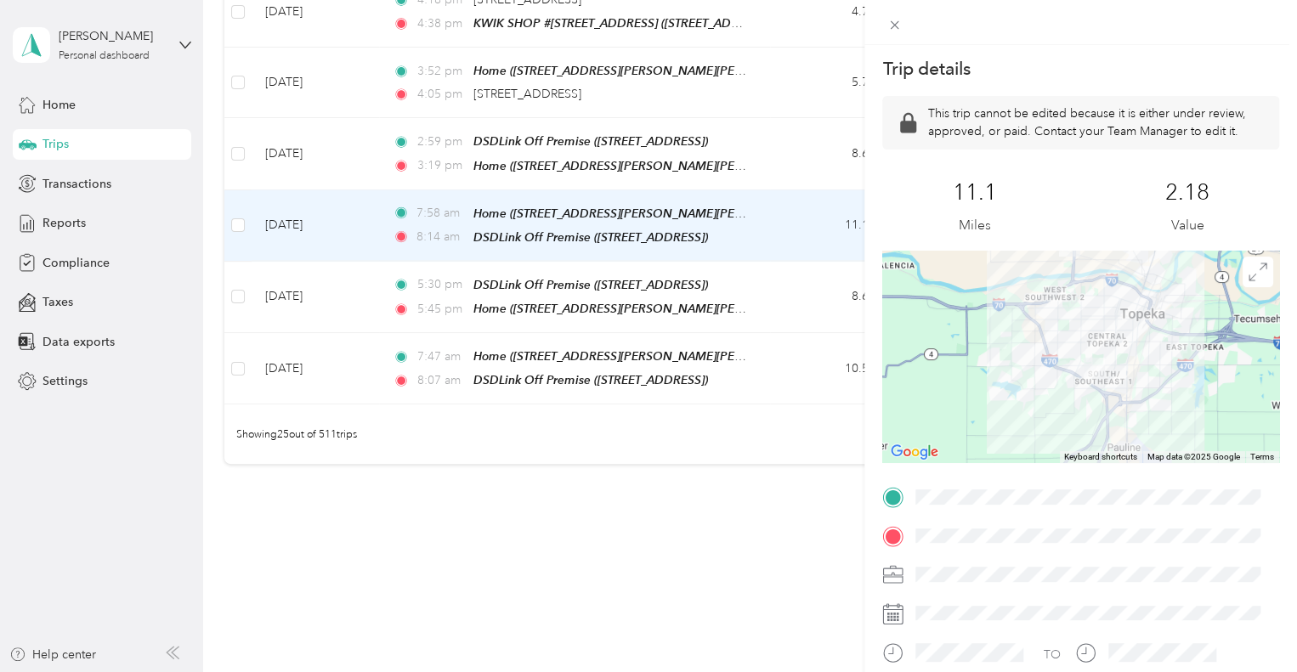
drag, startPoint x: 1108, startPoint y: 311, endPoint x: 1096, endPoint y: 336, distance: 27.4
click at [1096, 336] on div at bounding box center [1080, 357] width 397 height 212
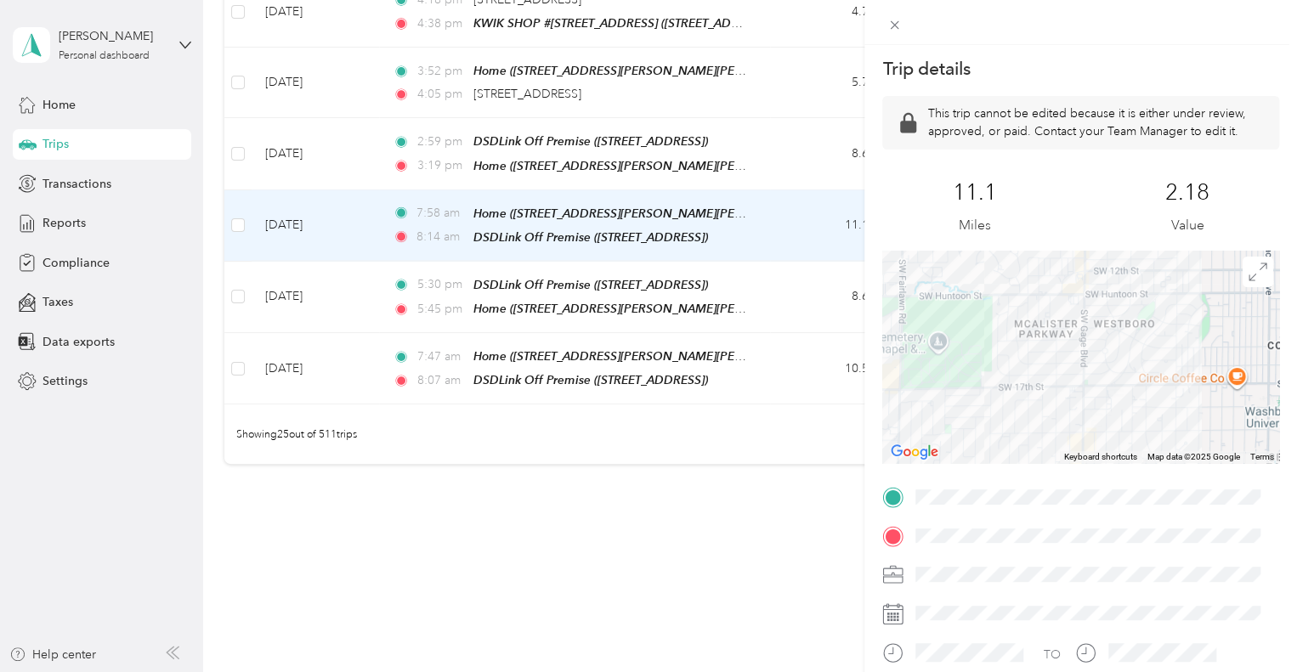
drag, startPoint x: 1039, startPoint y: 377, endPoint x: 1083, endPoint y: 367, distance: 45.4
click at [1083, 367] on div at bounding box center [1080, 357] width 397 height 212
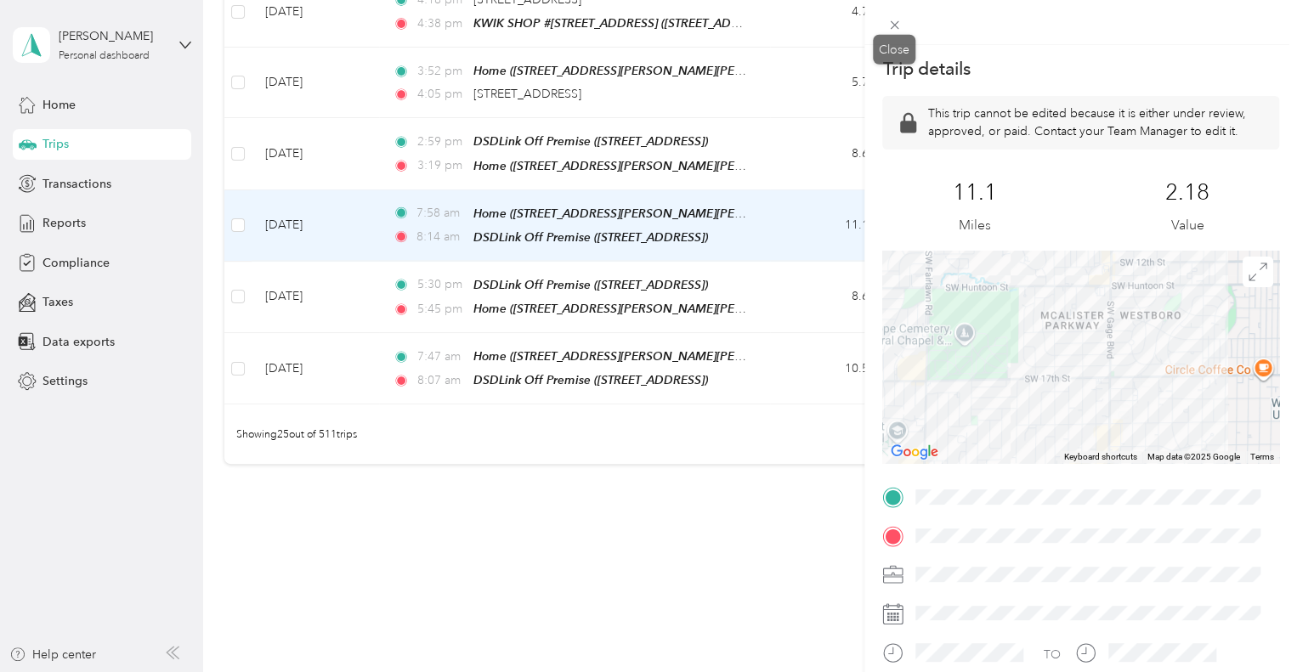
click at [893, 18] on icon at bounding box center [894, 25] width 14 height 14
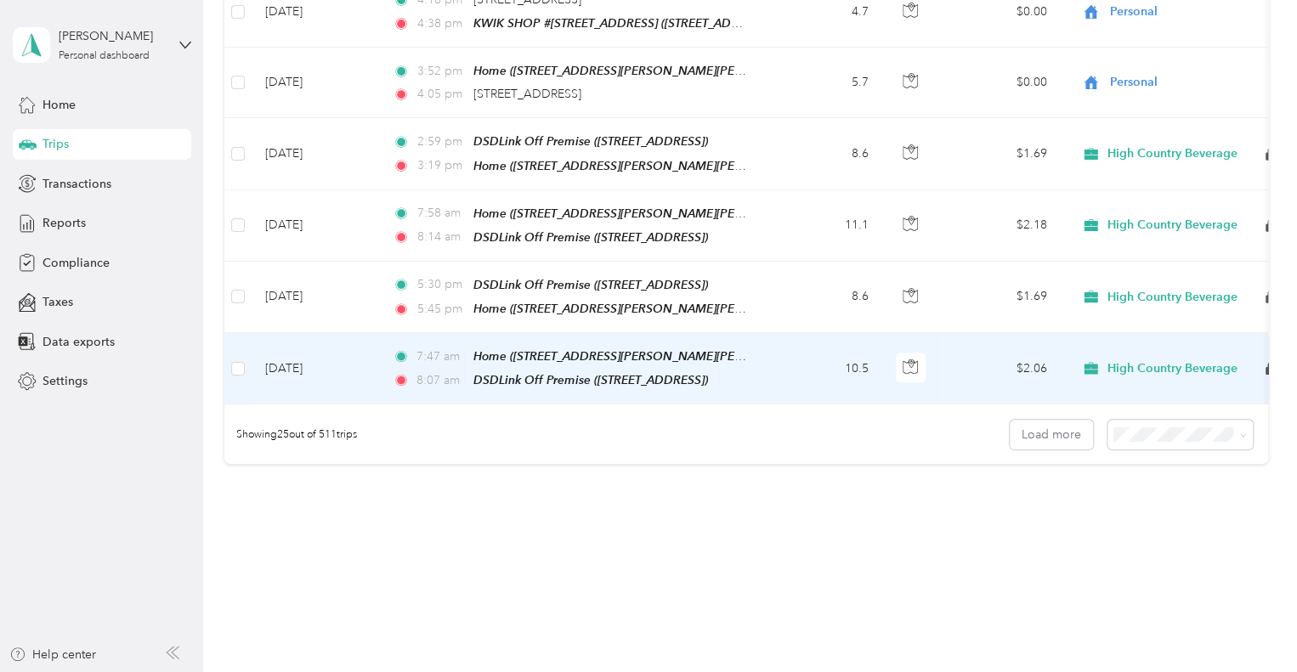
click at [784, 334] on td "10.5" at bounding box center [826, 368] width 112 height 71
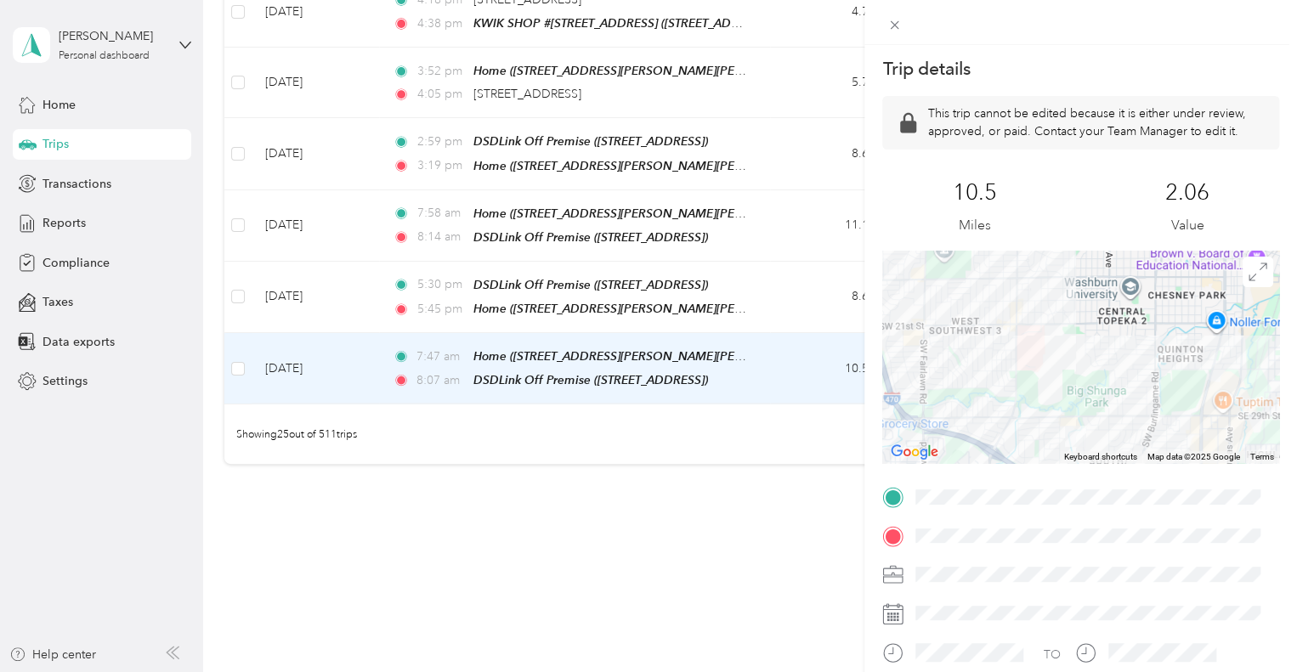
drag, startPoint x: 1107, startPoint y: 382, endPoint x: 1032, endPoint y: 197, distance: 199.8
click at [1033, 197] on div "Trip details This trip cannot be edited because it is either under review, appr…" at bounding box center [1080, 477] width 397 height 841
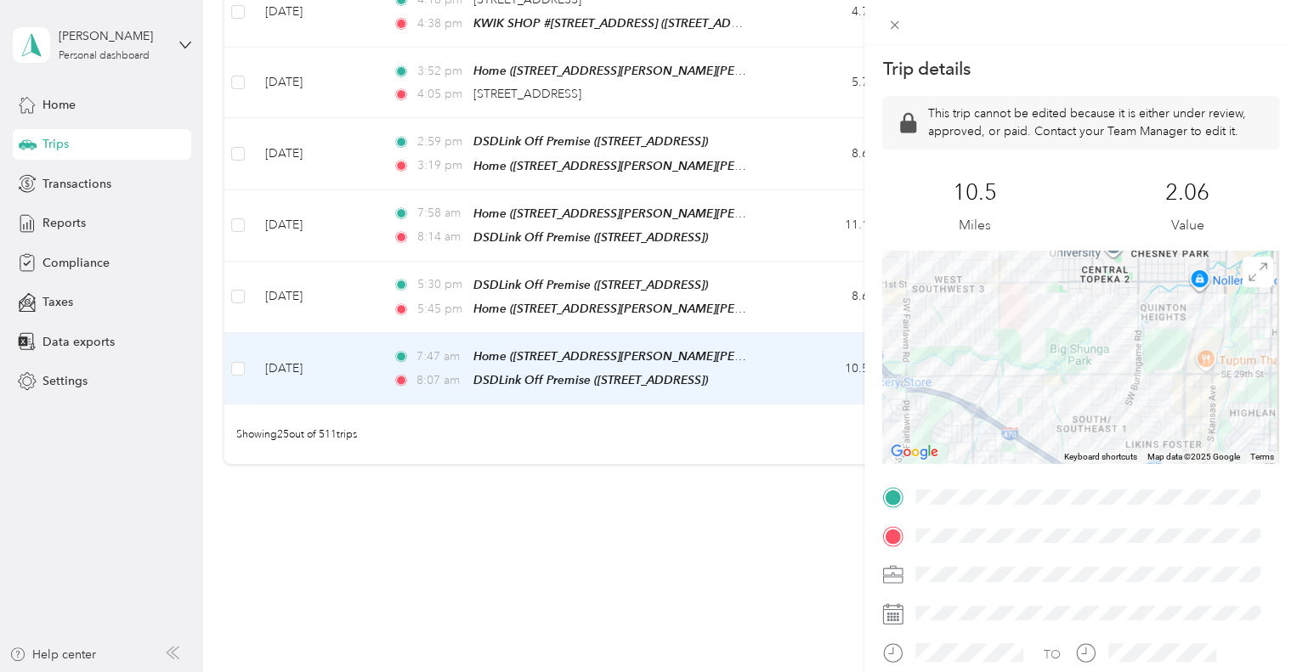
drag, startPoint x: 1084, startPoint y: 359, endPoint x: 1105, endPoint y: 327, distance: 38.0
click at [1101, 324] on div at bounding box center [1080, 357] width 397 height 212
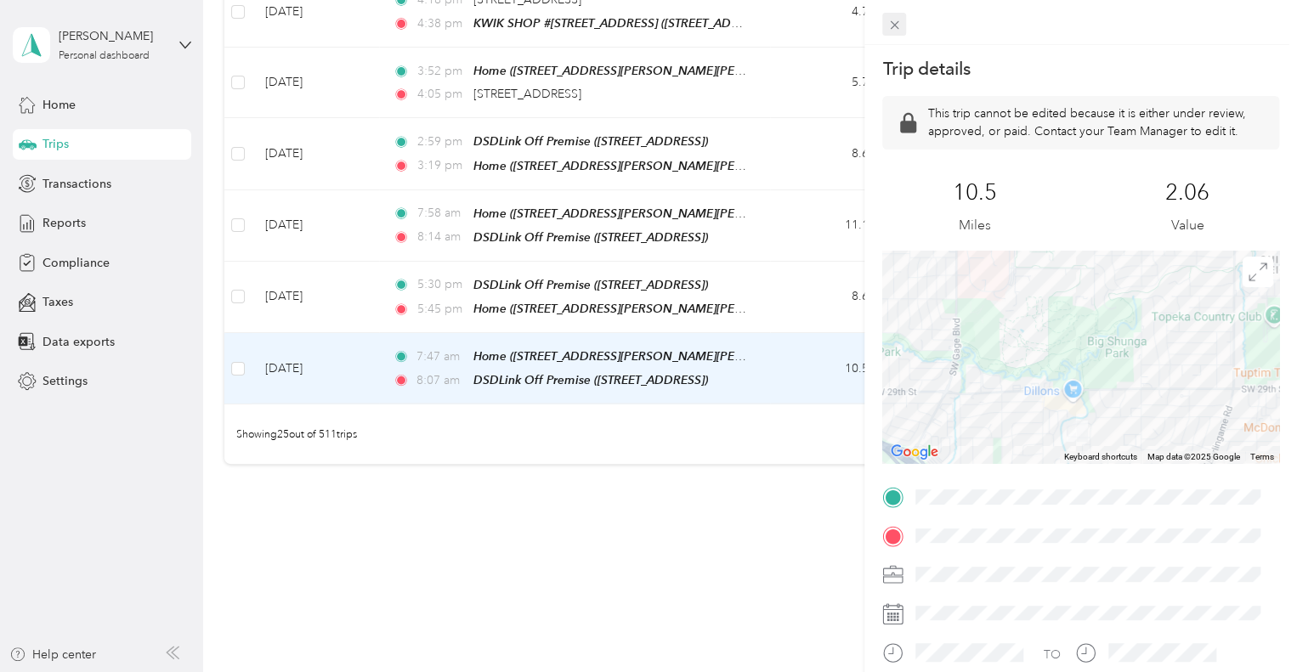
click at [887, 20] on icon at bounding box center [894, 25] width 14 height 14
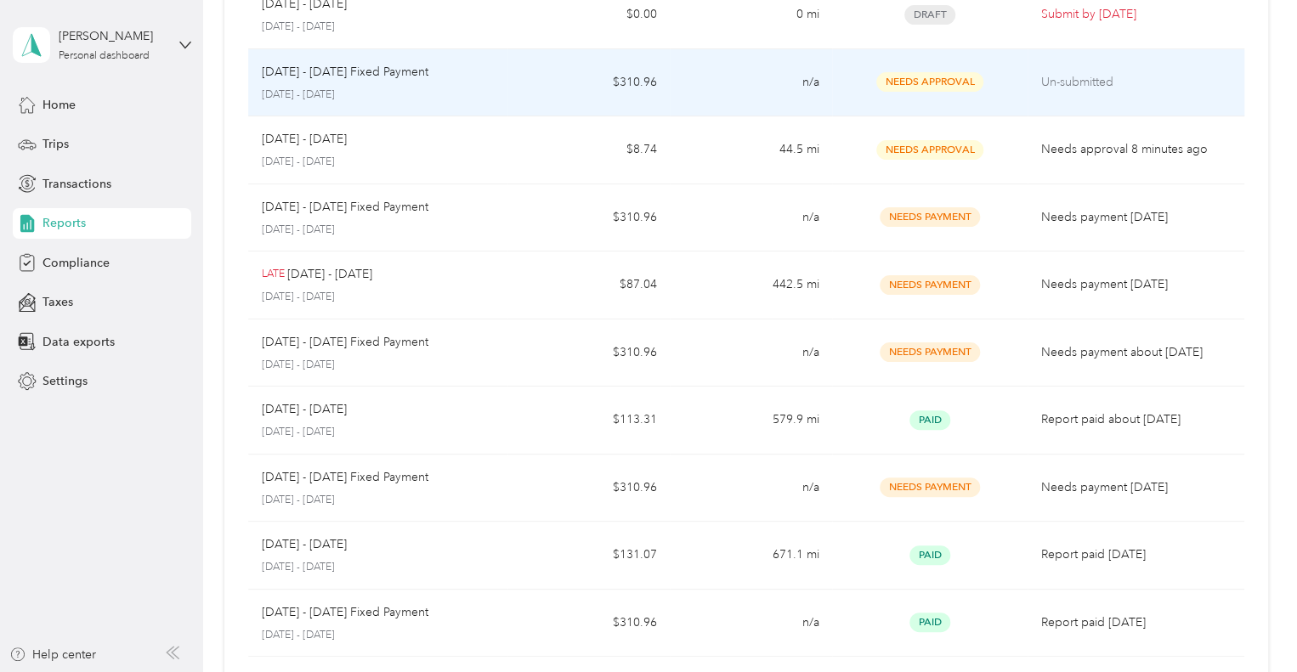
scroll to position [340, 0]
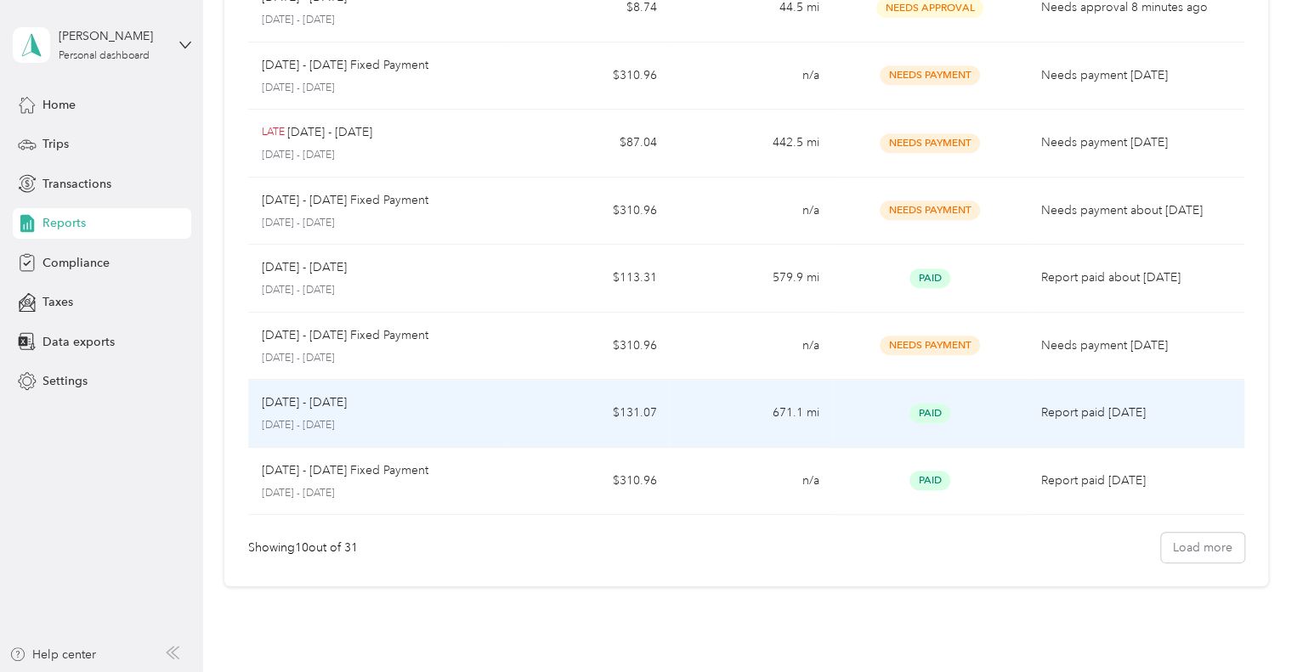
click at [350, 409] on div "[DATE] - [DATE]" at bounding box center [378, 402] width 233 height 19
